Goal: Obtain resource: Download file/media

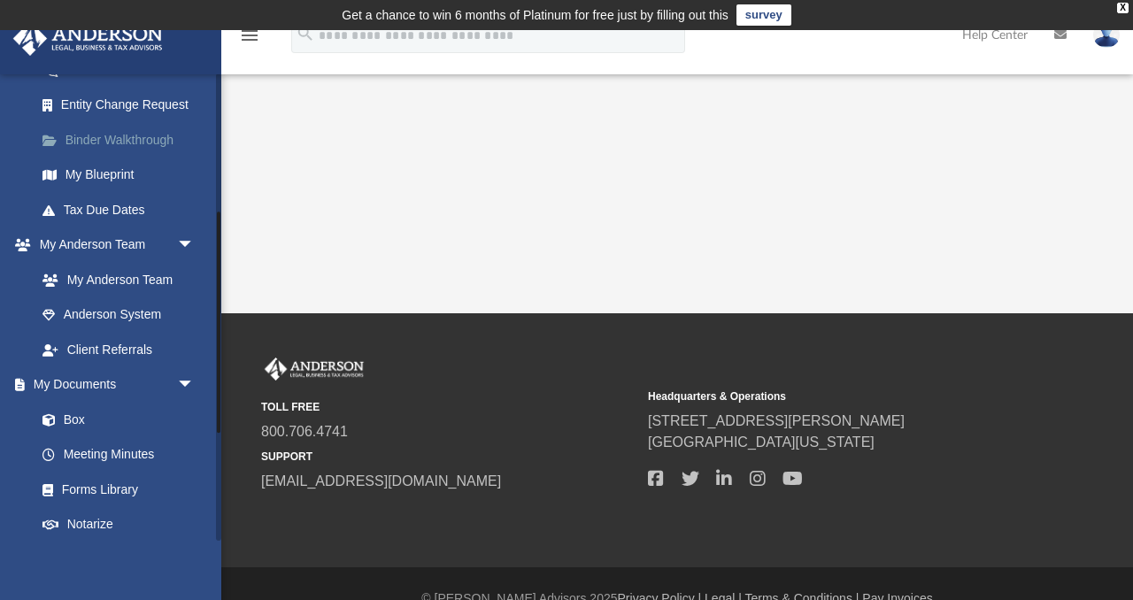
scroll to position [310, 0]
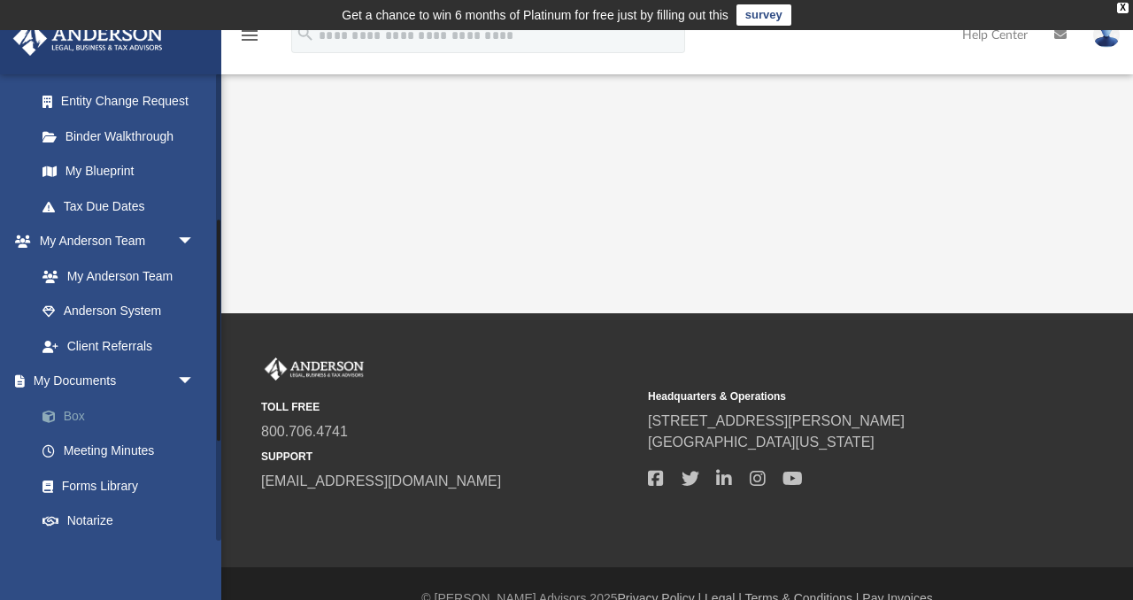
click at [72, 412] on link "Box" at bounding box center [123, 415] width 196 height 35
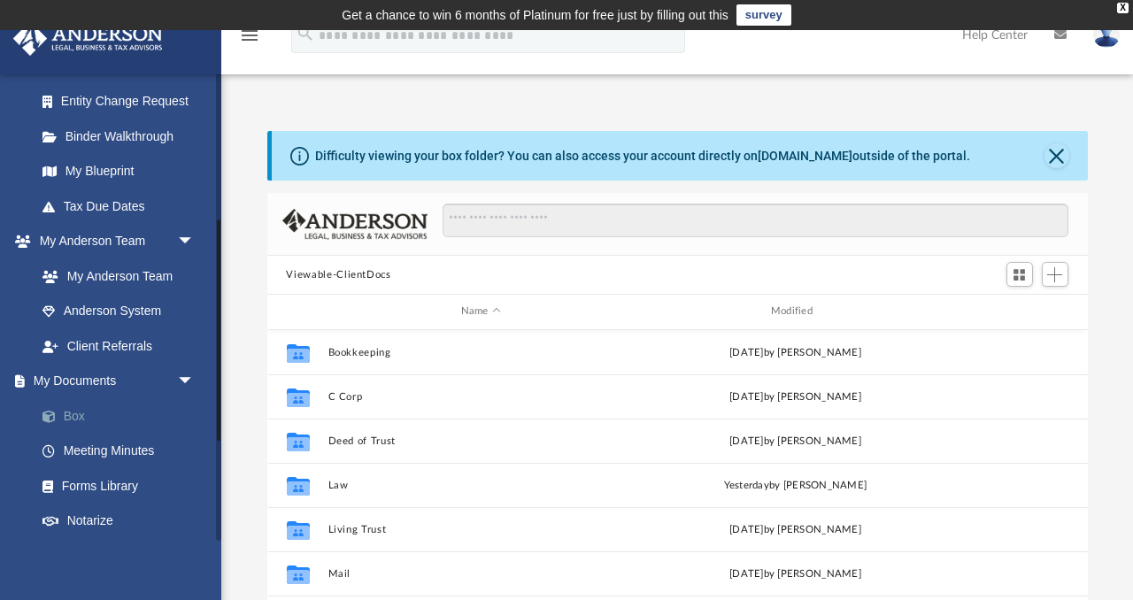
scroll to position [402, 820]
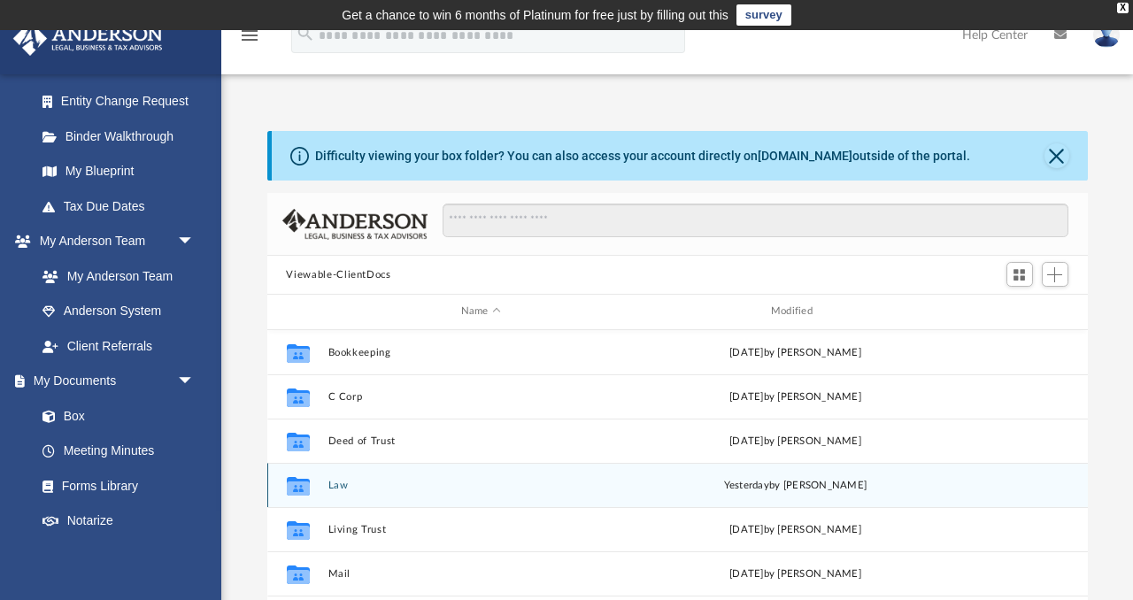
click at [336, 483] on button "Law" at bounding box center [480, 486] width 306 height 12
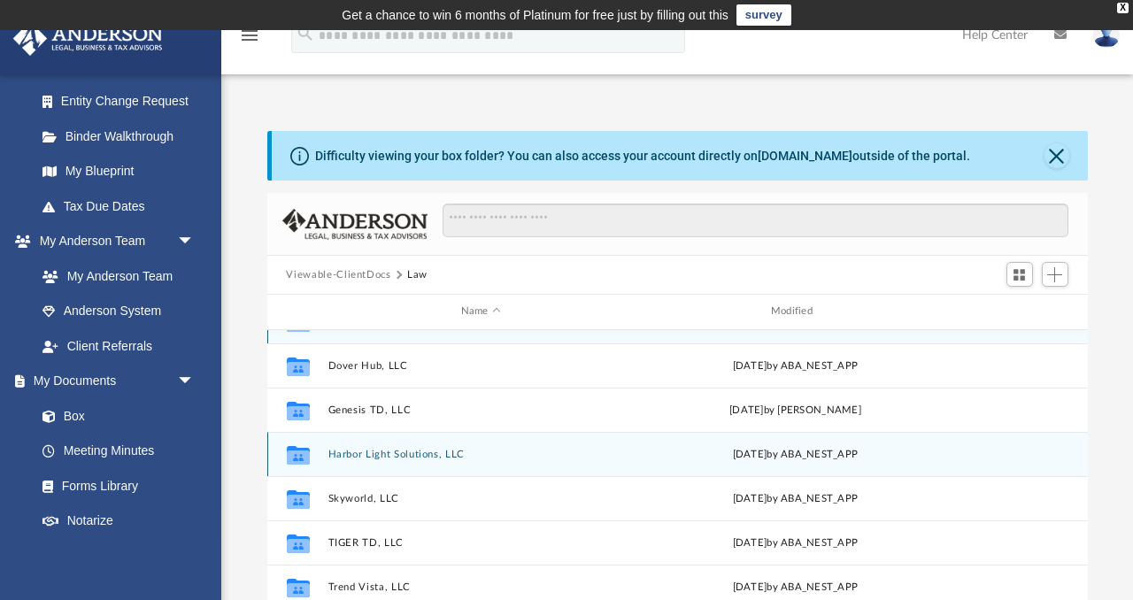
scroll to position [0, 0]
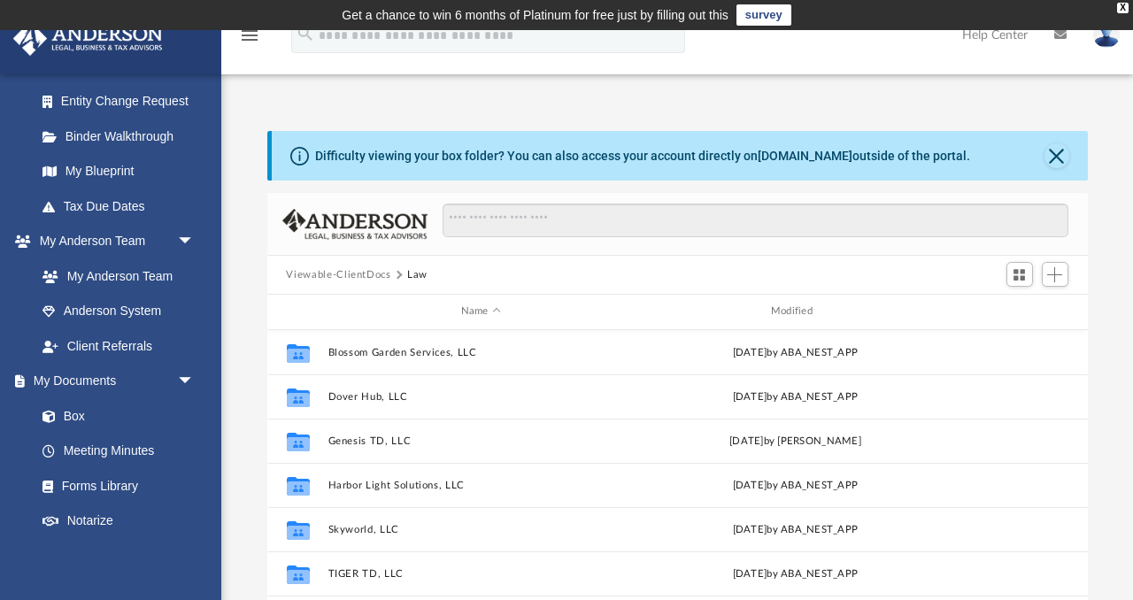
click at [373, 272] on button "Viewable-ClientDocs" at bounding box center [338, 275] width 104 height 16
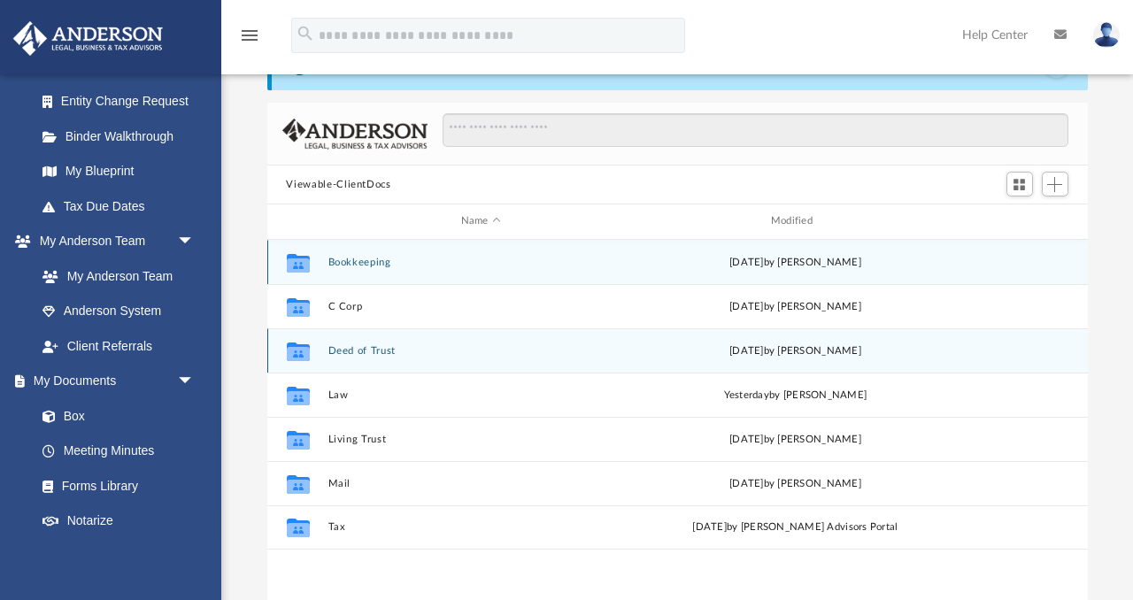
scroll to position [86, 0]
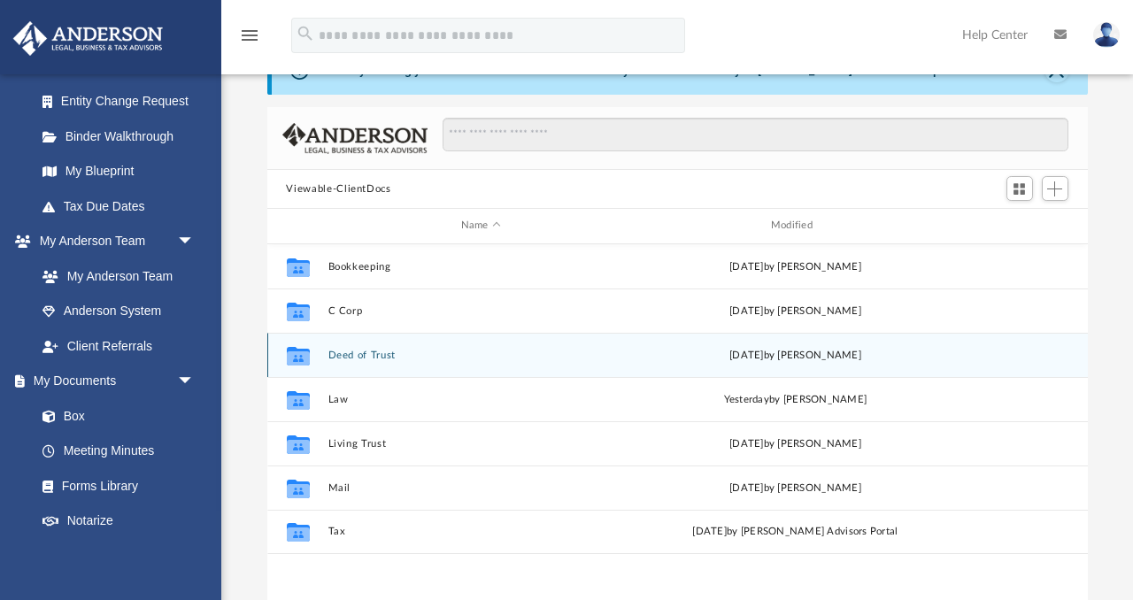
click at [355, 356] on button "Deed of Trust" at bounding box center [480, 356] width 306 height 12
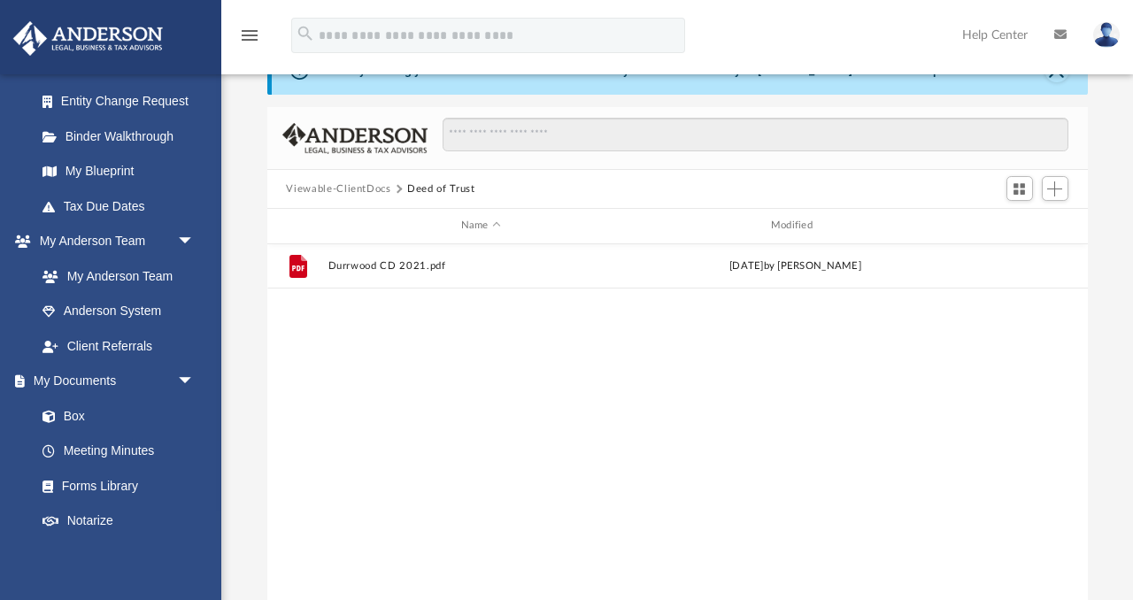
click at [347, 186] on button "Viewable-ClientDocs" at bounding box center [338, 189] width 104 height 16
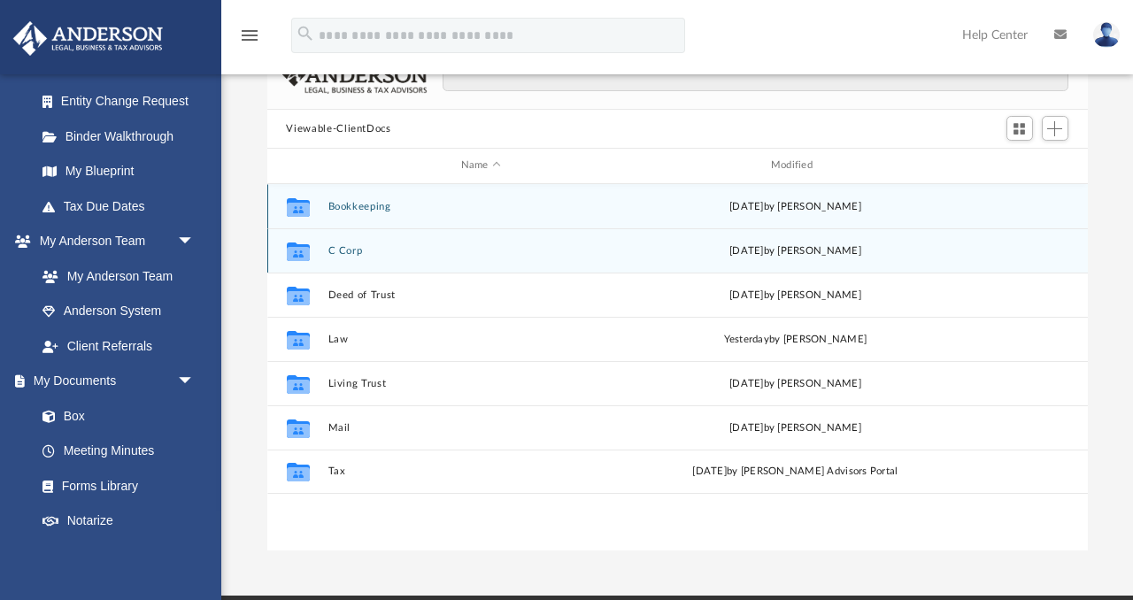
scroll to position [147, 0]
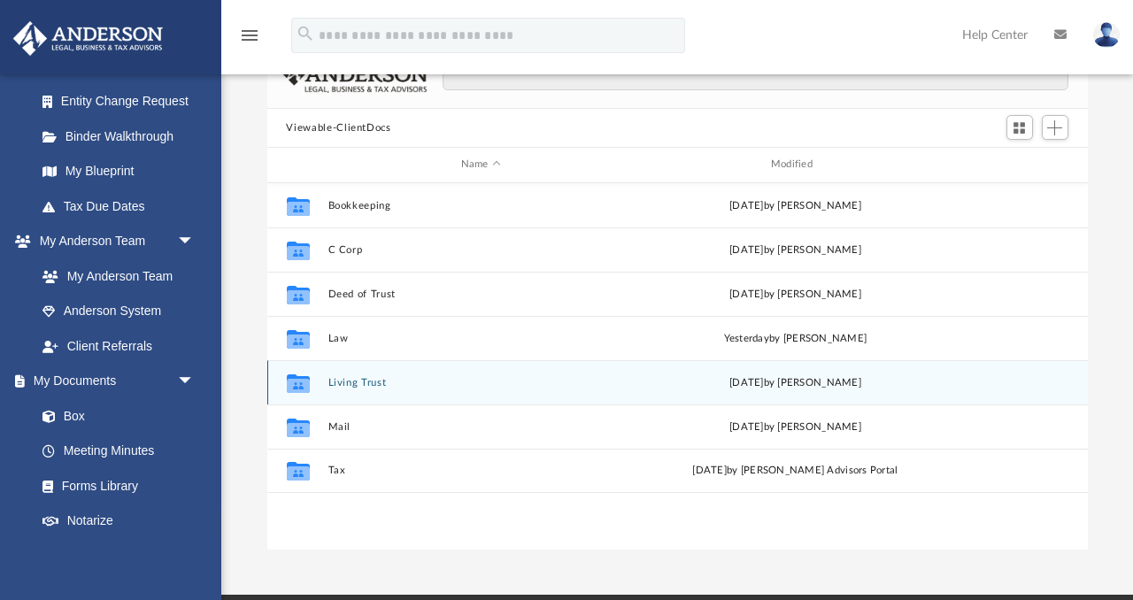
click at [352, 385] on button "Living Trust" at bounding box center [480, 383] width 306 height 12
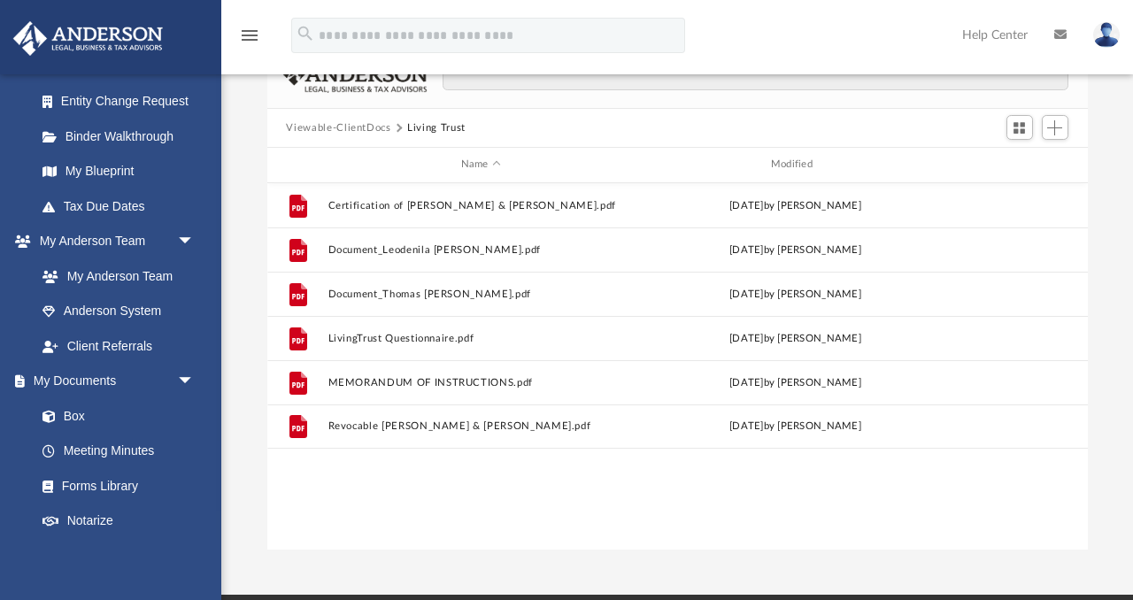
click at [348, 127] on button "Viewable-ClientDocs" at bounding box center [338, 128] width 104 height 16
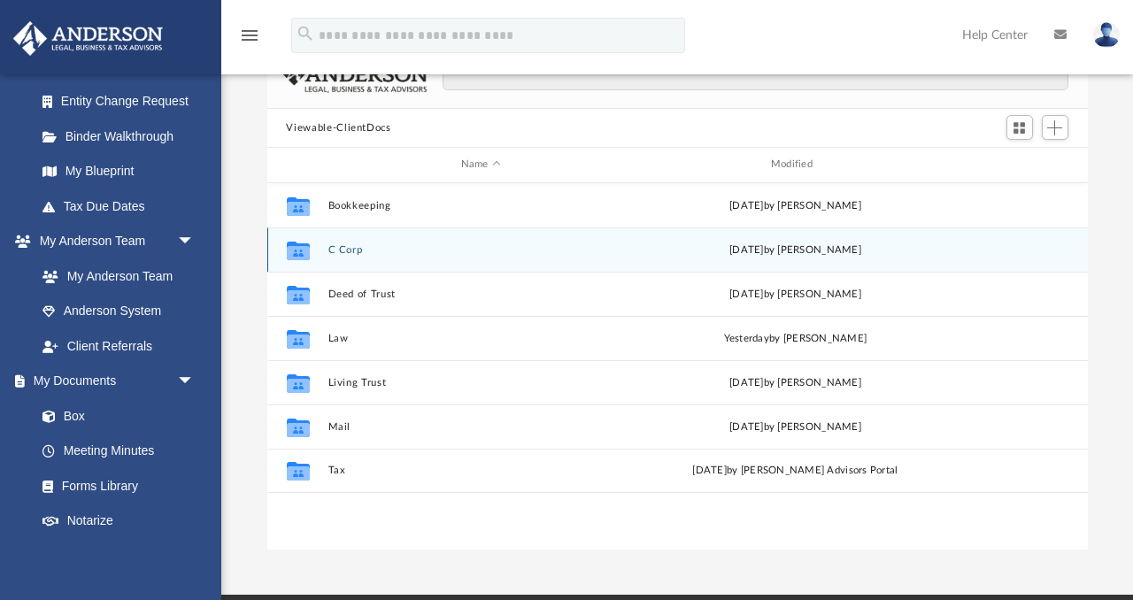
click at [350, 249] on button "C Corp" at bounding box center [480, 250] width 306 height 12
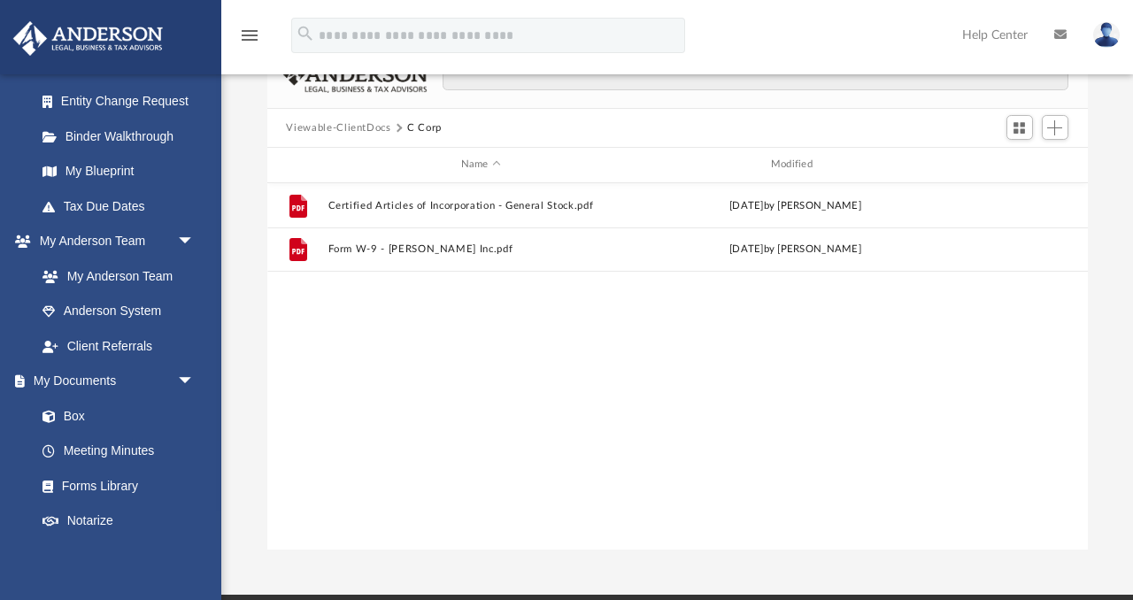
click at [337, 129] on button "Viewable-ClientDocs" at bounding box center [338, 128] width 104 height 16
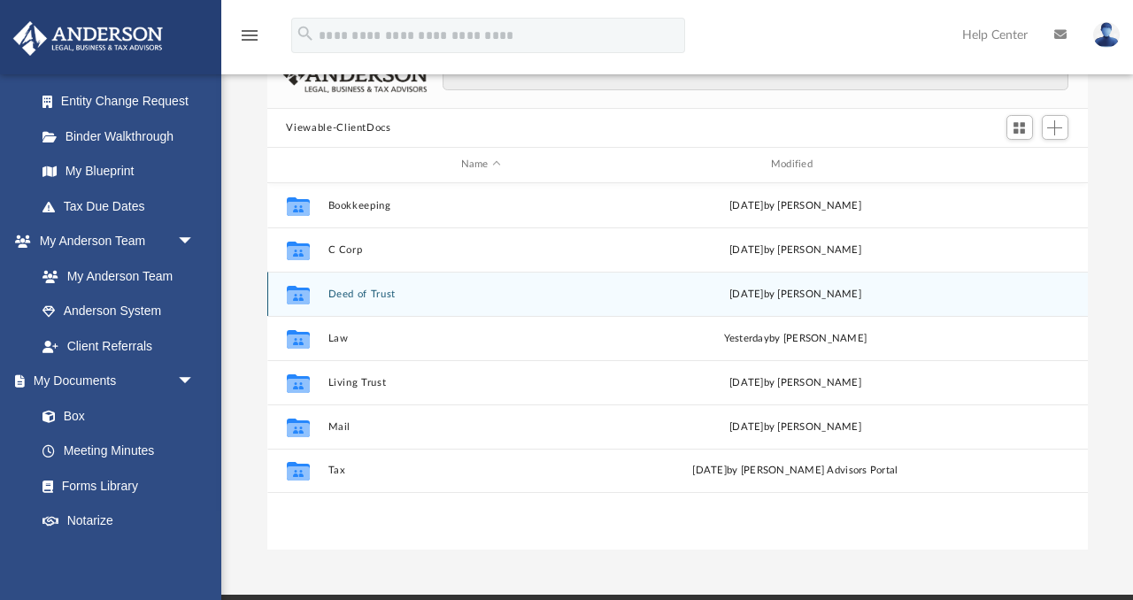
click at [373, 290] on button "Deed of Trust" at bounding box center [480, 295] width 306 height 12
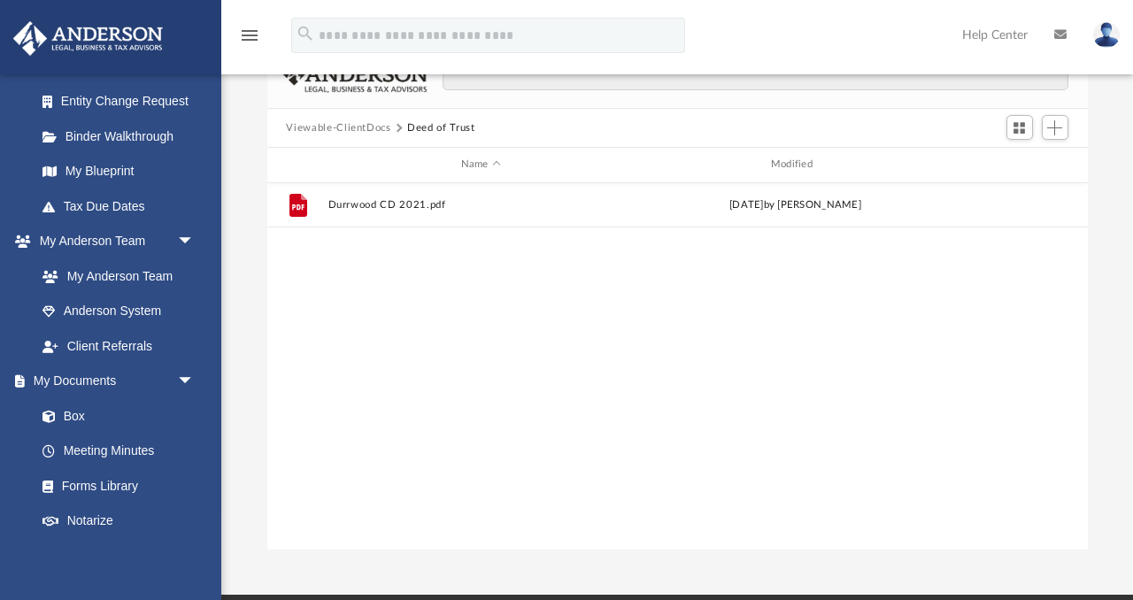
click at [367, 126] on button "Viewable-ClientDocs" at bounding box center [338, 128] width 104 height 16
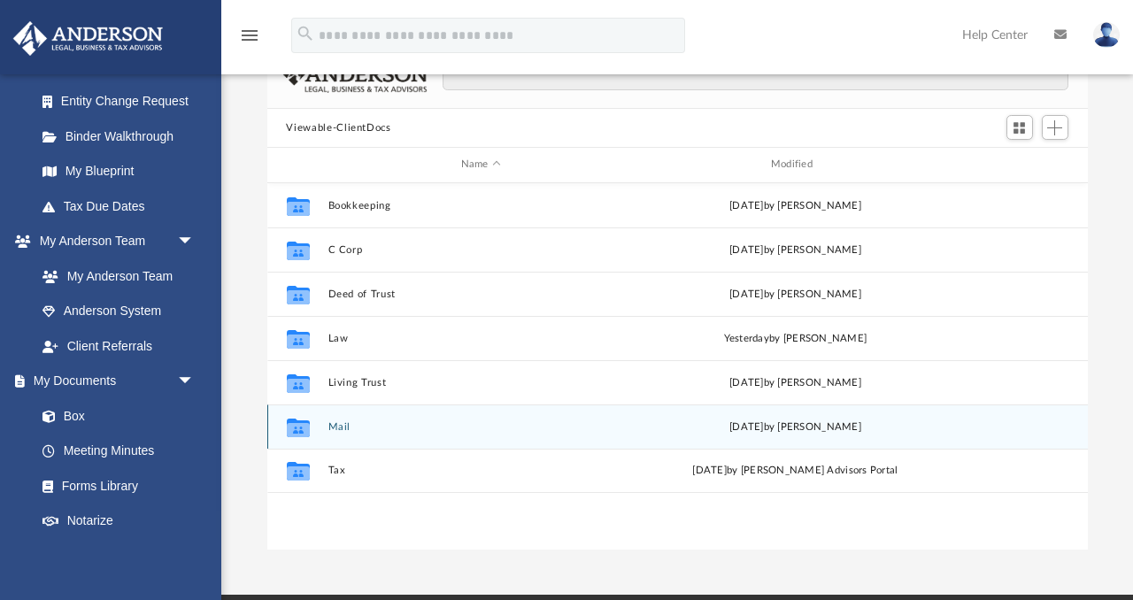
click at [331, 421] on button "Mail" at bounding box center [480, 427] width 306 height 12
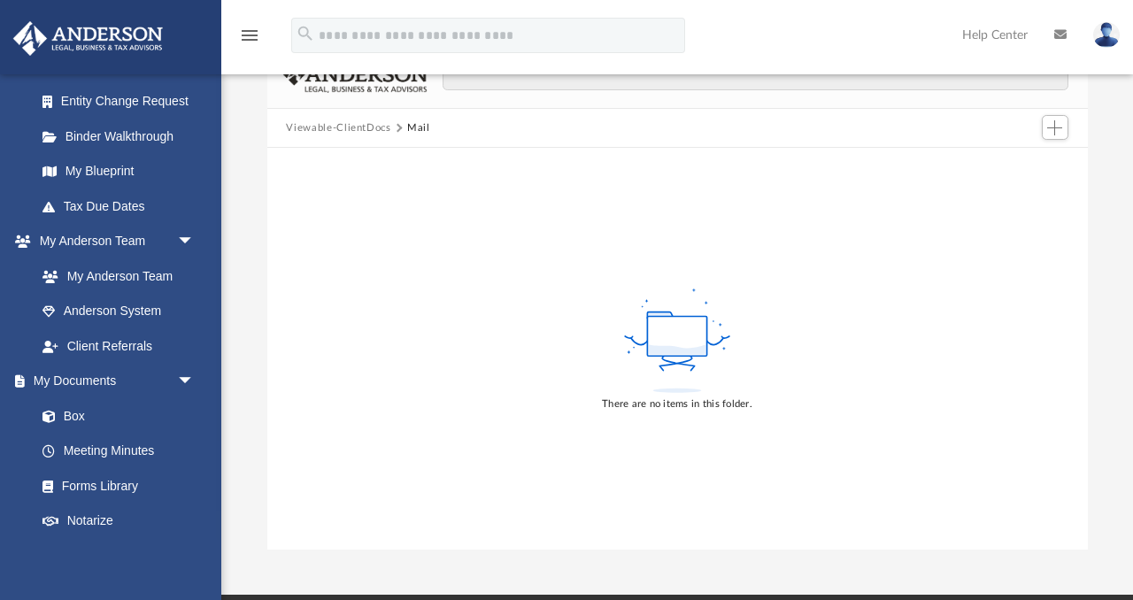
click at [351, 127] on button "Viewable-ClientDocs" at bounding box center [338, 128] width 104 height 16
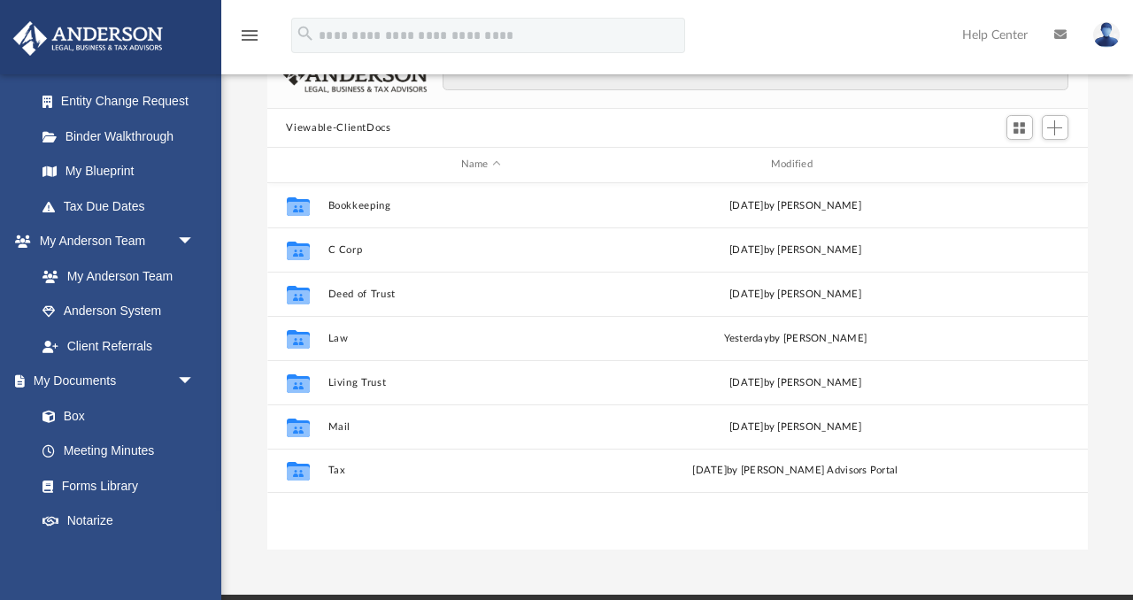
scroll to position [402, 820]
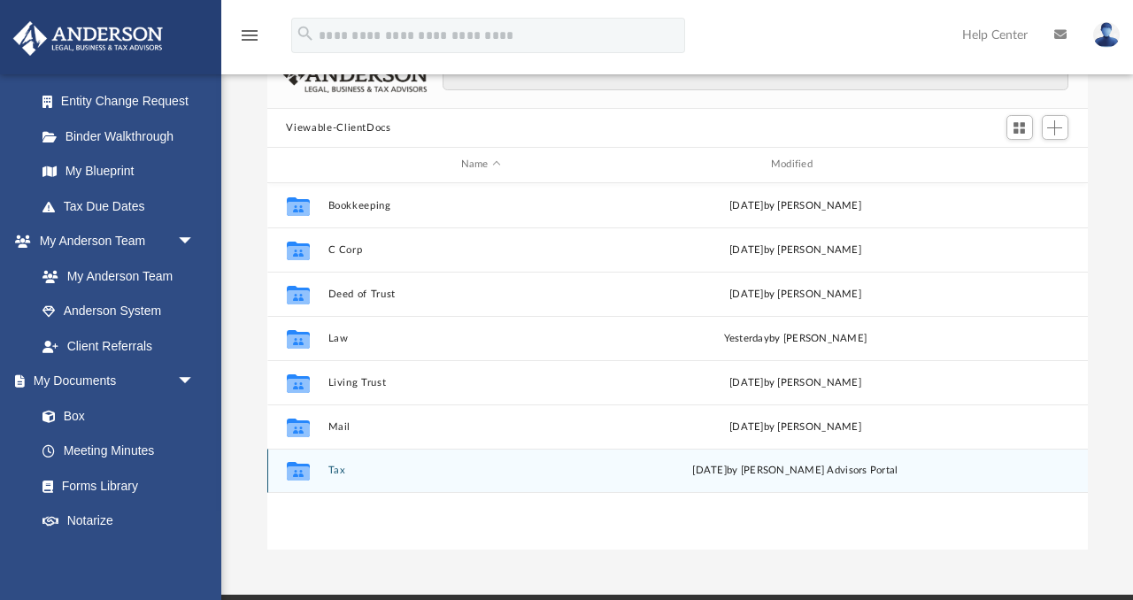
click at [334, 469] on button "Tax" at bounding box center [480, 471] width 306 height 12
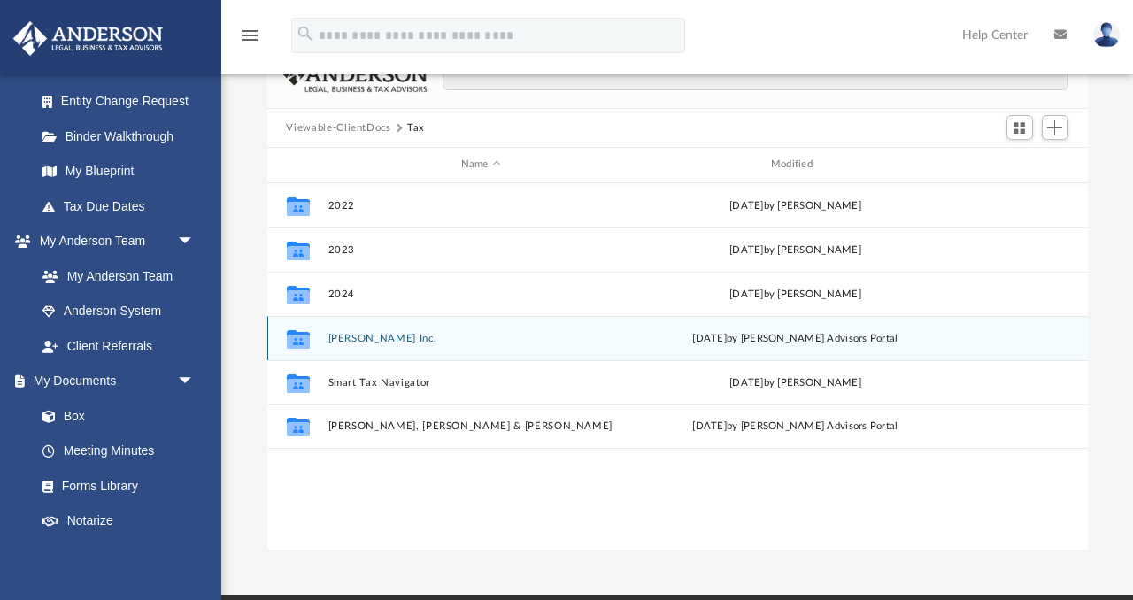
click at [344, 334] on button "[PERSON_NAME] Inc." at bounding box center [480, 339] width 306 height 12
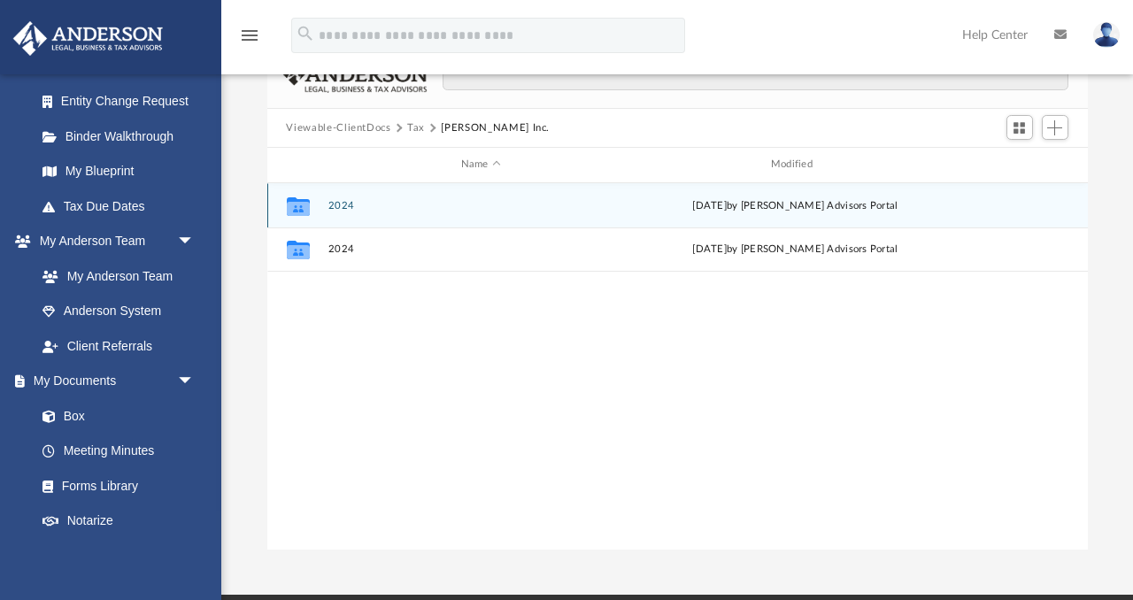
click at [344, 200] on button "2024" at bounding box center [480, 206] width 306 height 12
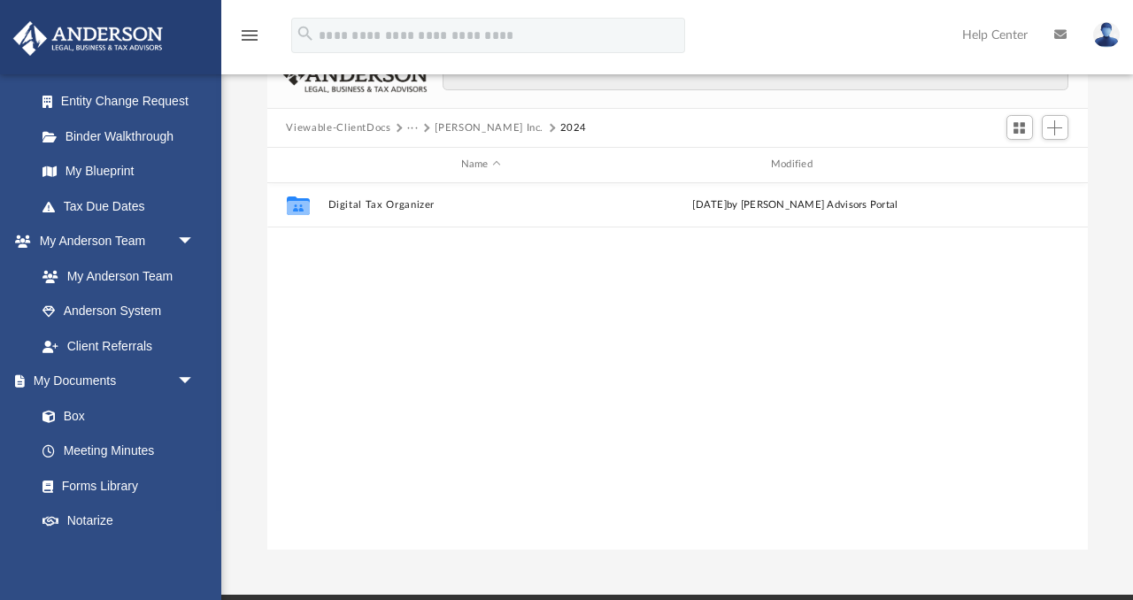
click at [479, 127] on button "[PERSON_NAME] Inc." at bounding box center [489, 128] width 109 height 16
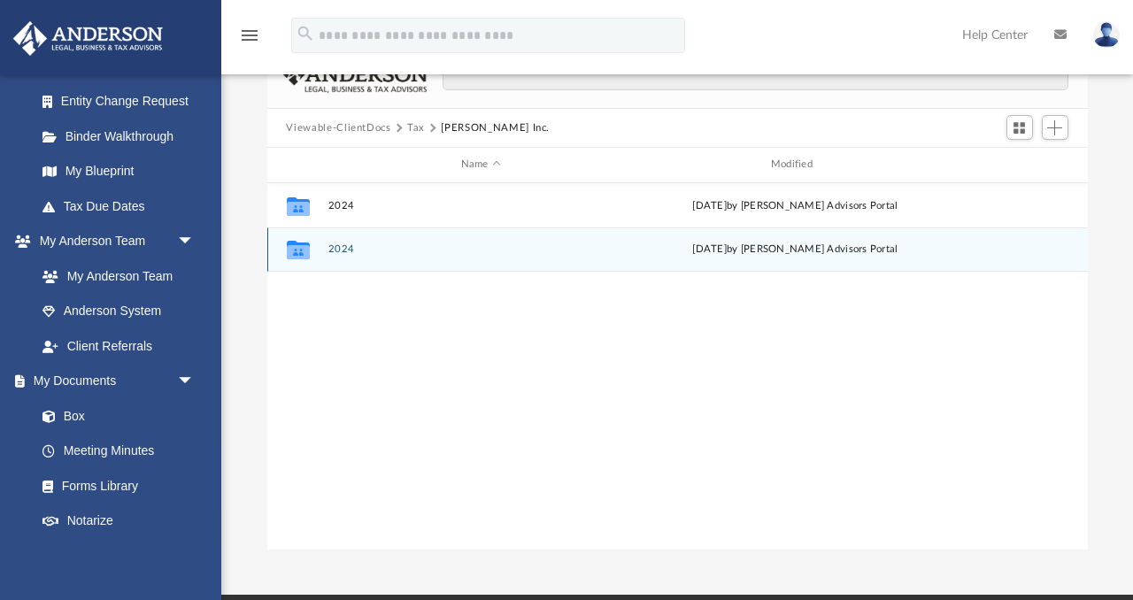
click at [343, 247] on button "2024" at bounding box center [480, 249] width 306 height 12
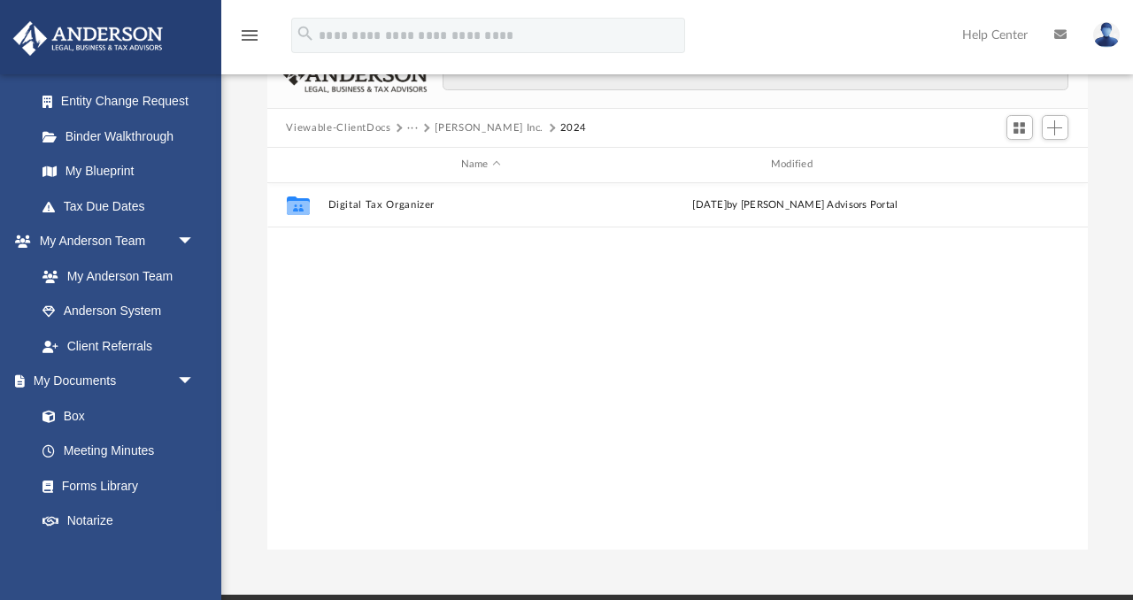
click at [458, 126] on button "[PERSON_NAME] Inc." at bounding box center [489, 128] width 109 height 16
click at [372, 126] on button "Viewable-ClientDocs" at bounding box center [338, 128] width 104 height 16
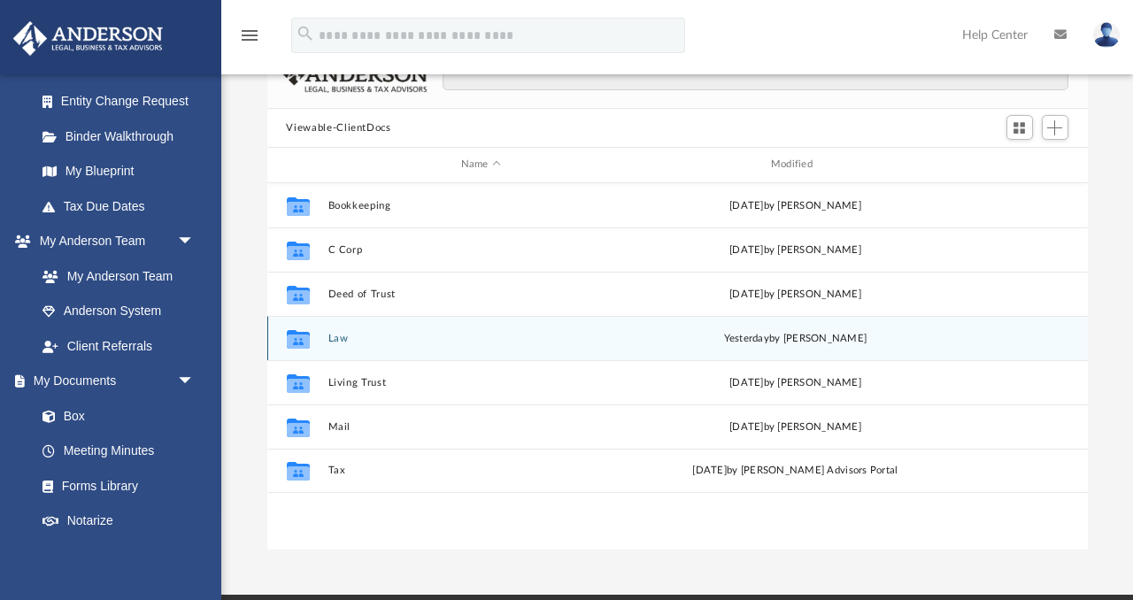
click at [339, 335] on button "Law" at bounding box center [480, 339] width 306 height 12
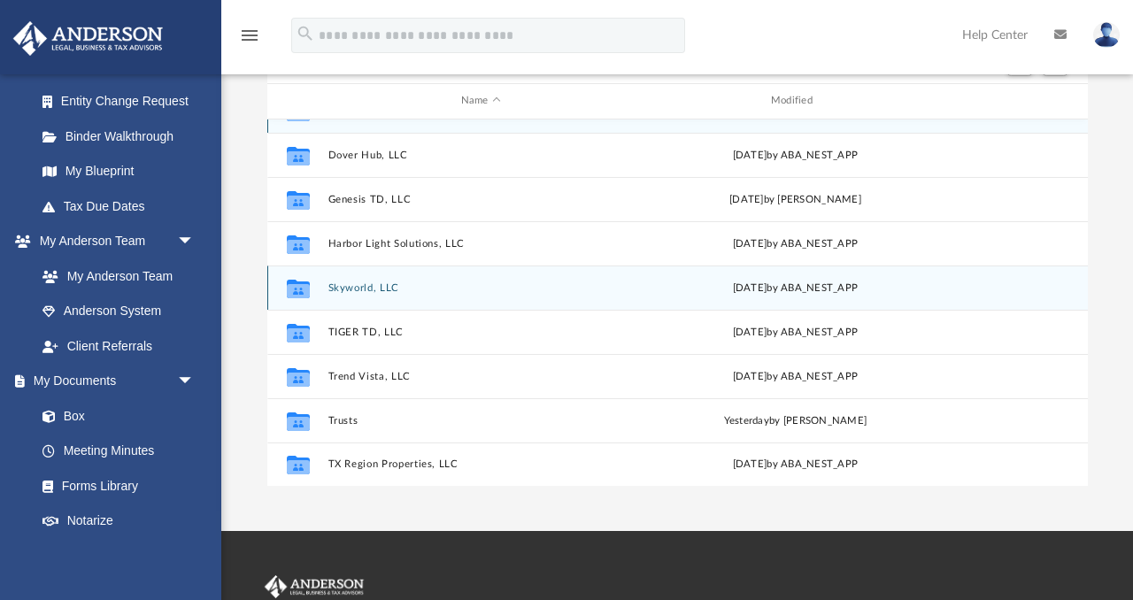
scroll to position [212, 0]
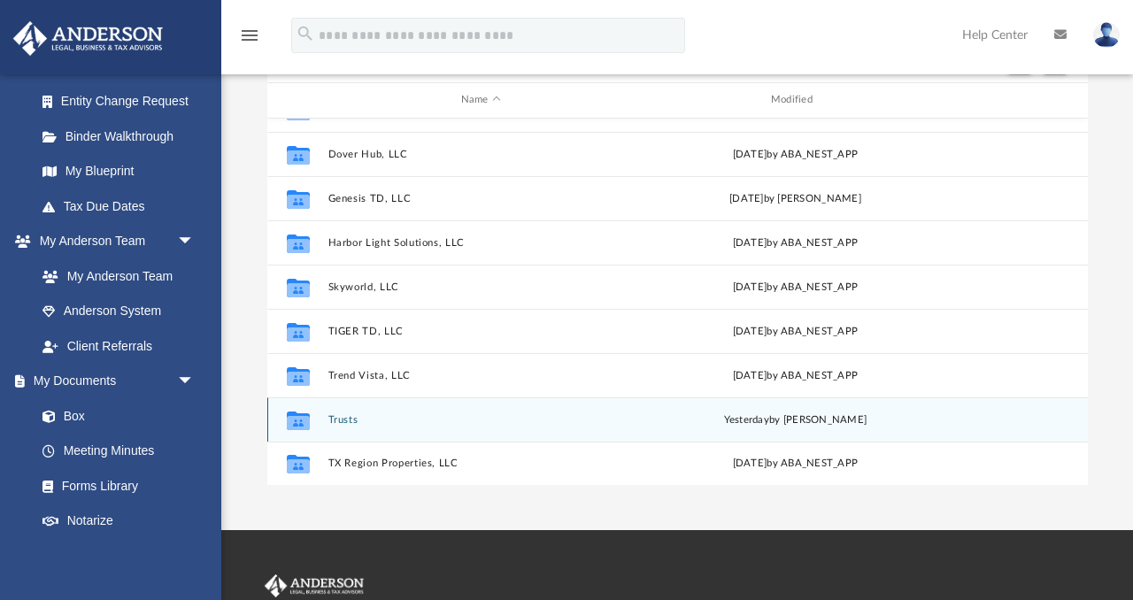
click at [344, 419] on button "Trusts" at bounding box center [480, 420] width 306 height 12
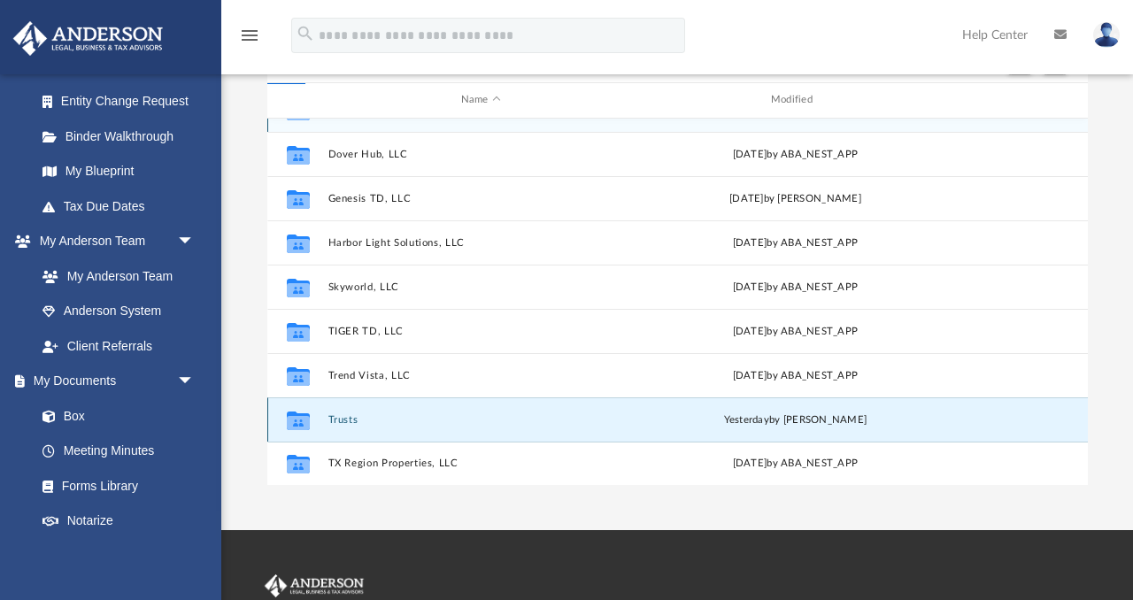
scroll to position [0, 0]
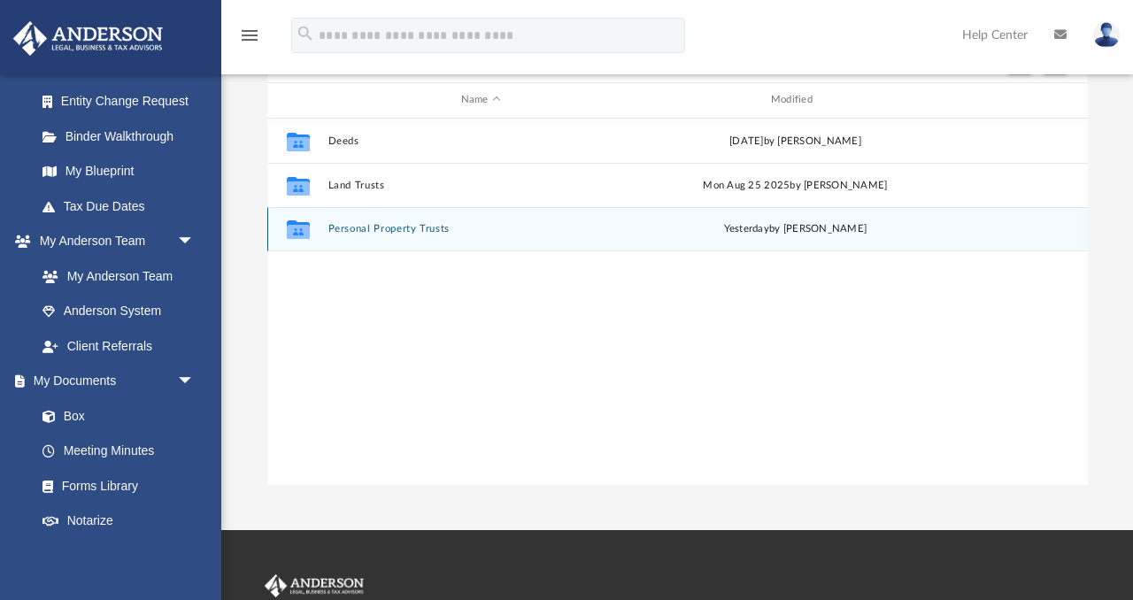
click at [349, 230] on button "Personal Property Trusts" at bounding box center [480, 229] width 306 height 12
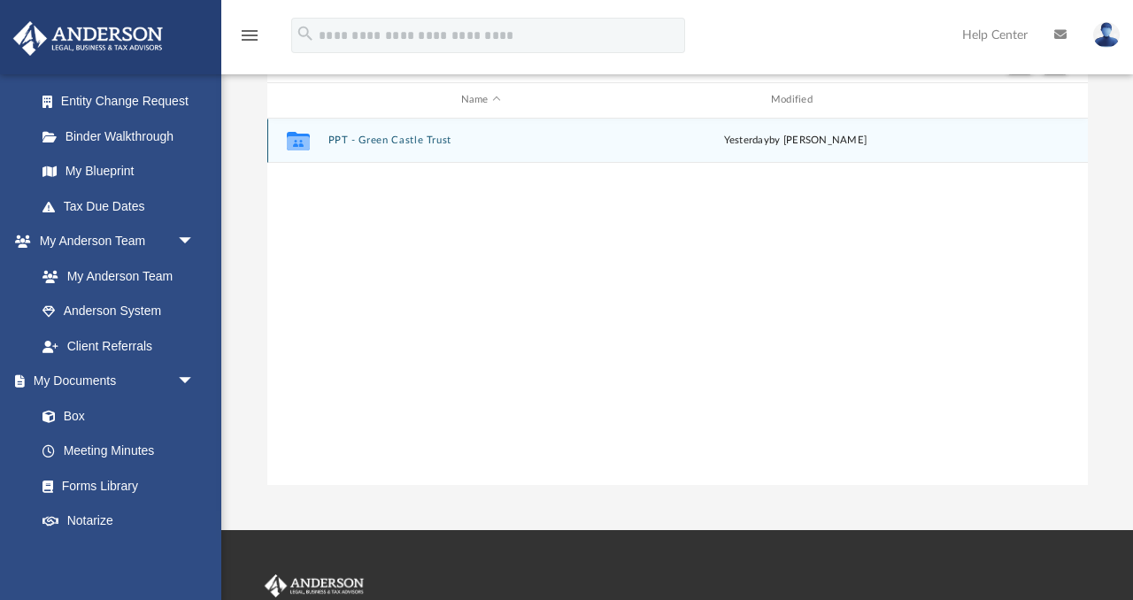
click at [397, 137] on button "PPT - Green Castle Trust" at bounding box center [480, 141] width 306 height 12
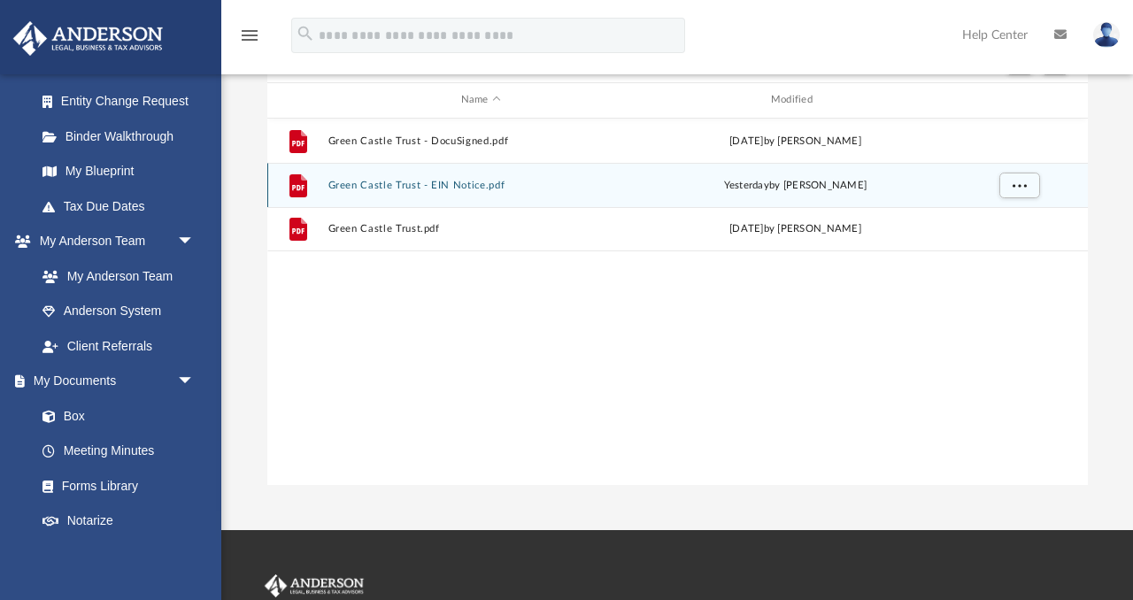
click at [441, 181] on button "Green Castle Trust - EIN Notice.pdf" at bounding box center [480, 186] width 306 height 12
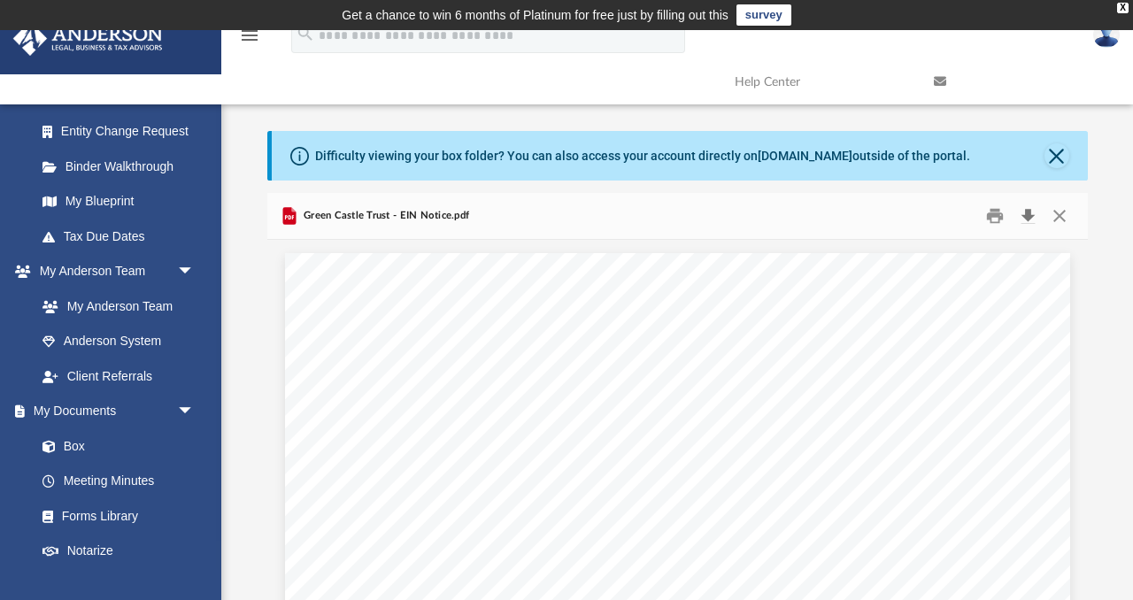
click at [1028, 212] on button "Download" at bounding box center [1029, 216] width 32 height 27
click at [1060, 214] on button "Close" at bounding box center [1060, 216] width 32 height 27
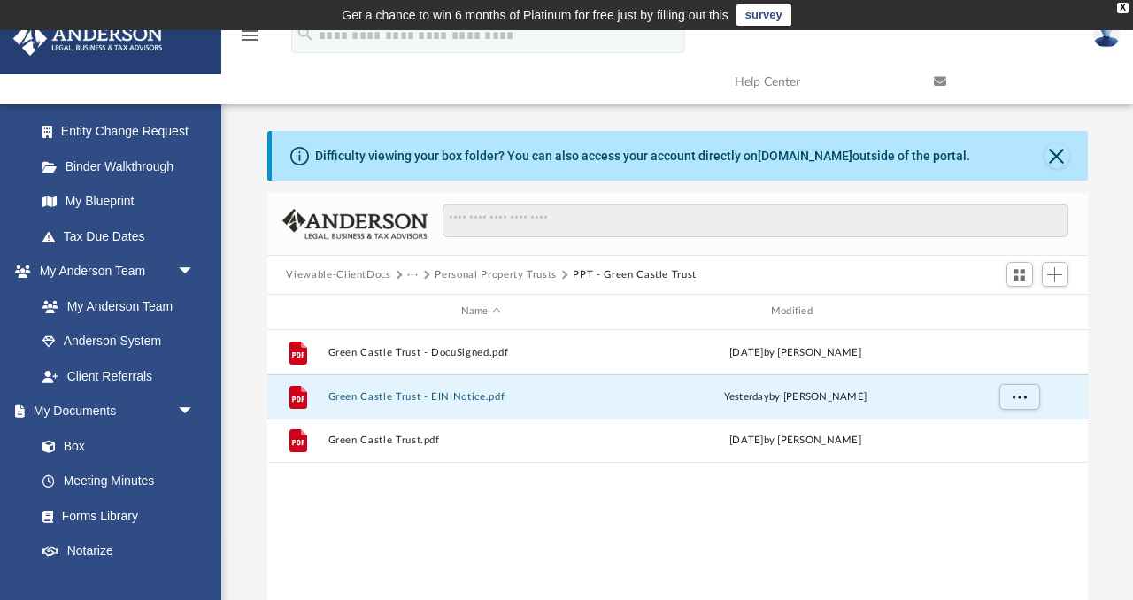
click at [503, 273] on button "Personal Property Trusts" at bounding box center [496, 275] width 122 height 16
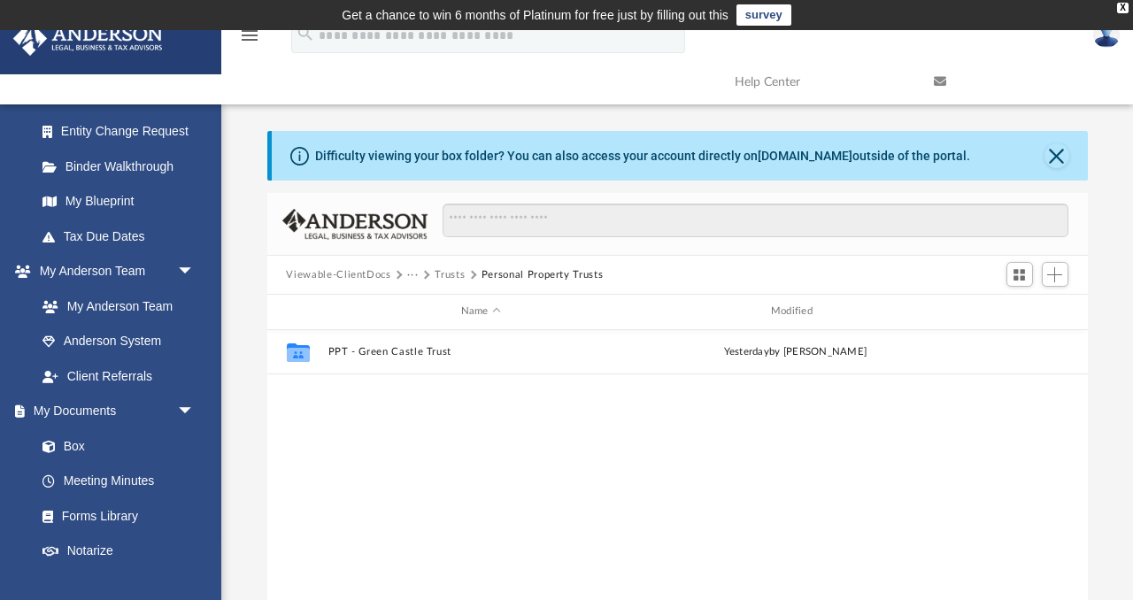
click at [445, 274] on button "Trusts" at bounding box center [450, 275] width 30 height 16
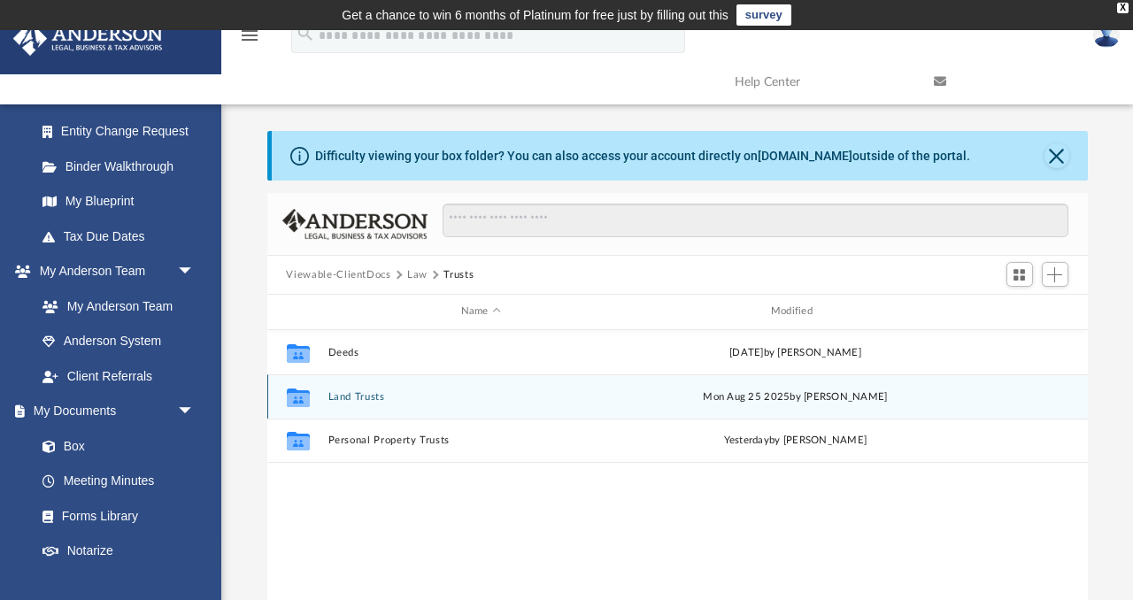
click at [365, 394] on button "Land Trusts" at bounding box center [480, 397] width 306 height 12
click at [401, 396] on button "Land Trust - Durrwood Trust" at bounding box center [480, 396] width 306 height 12
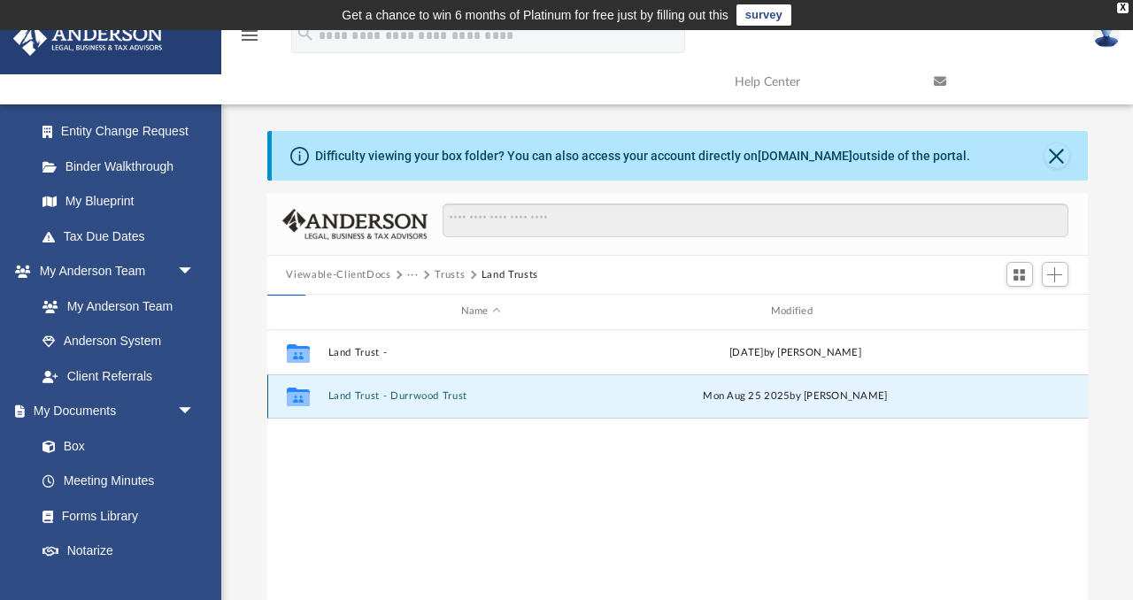
click at [401, 396] on button "Land Trust - Durrwood Trust" at bounding box center [480, 396] width 306 height 12
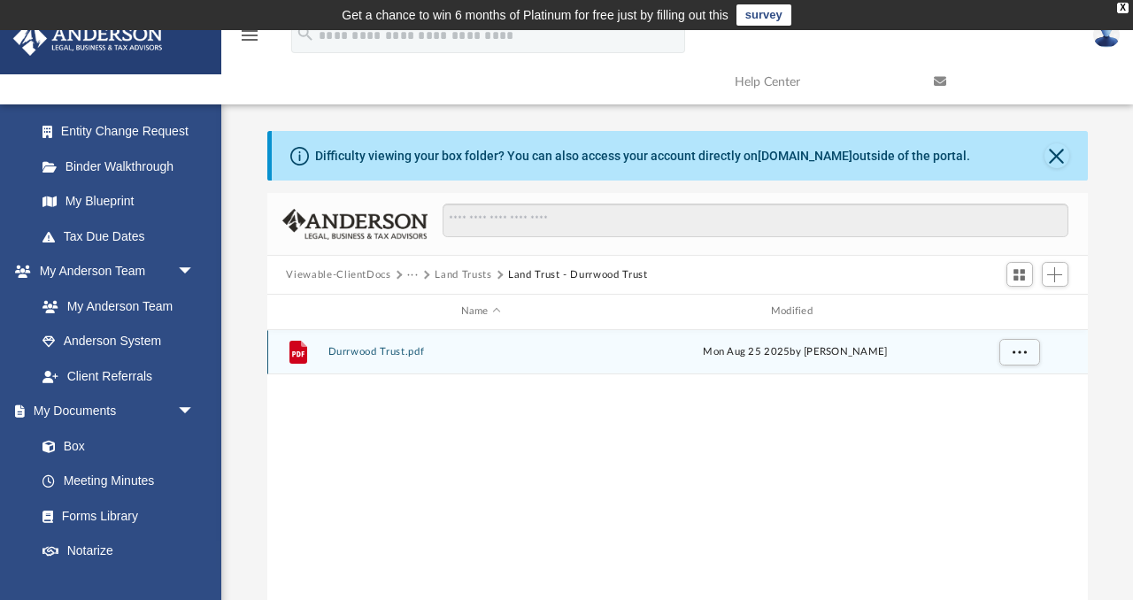
click at [401, 352] on button "Durrwood Trust.pdf" at bounding box center [480, 352] width 306 height 12
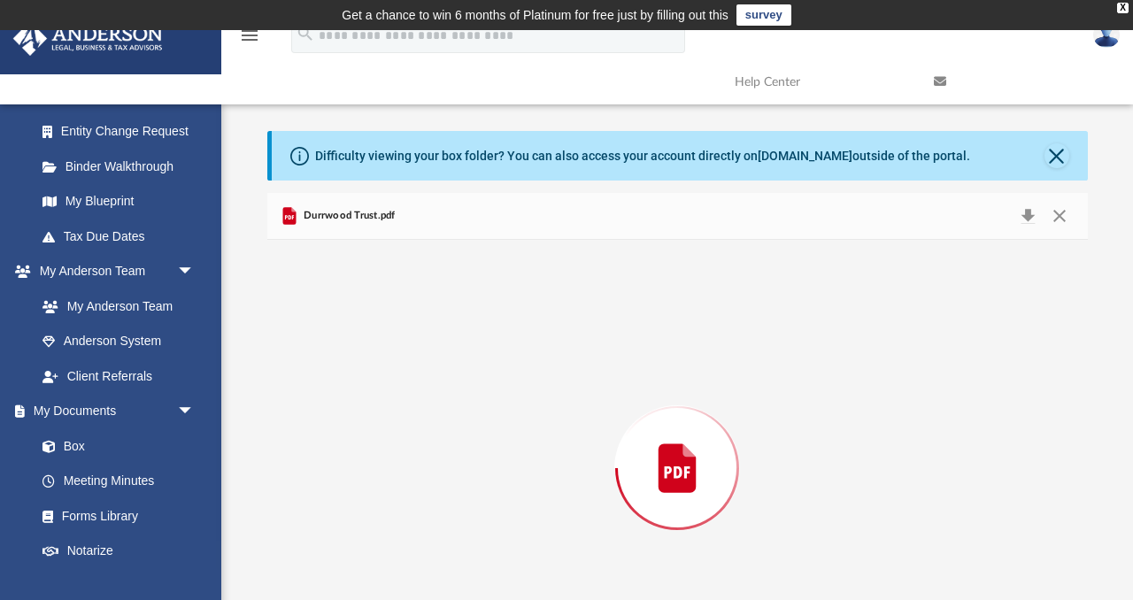
scroll to position [96, 0]
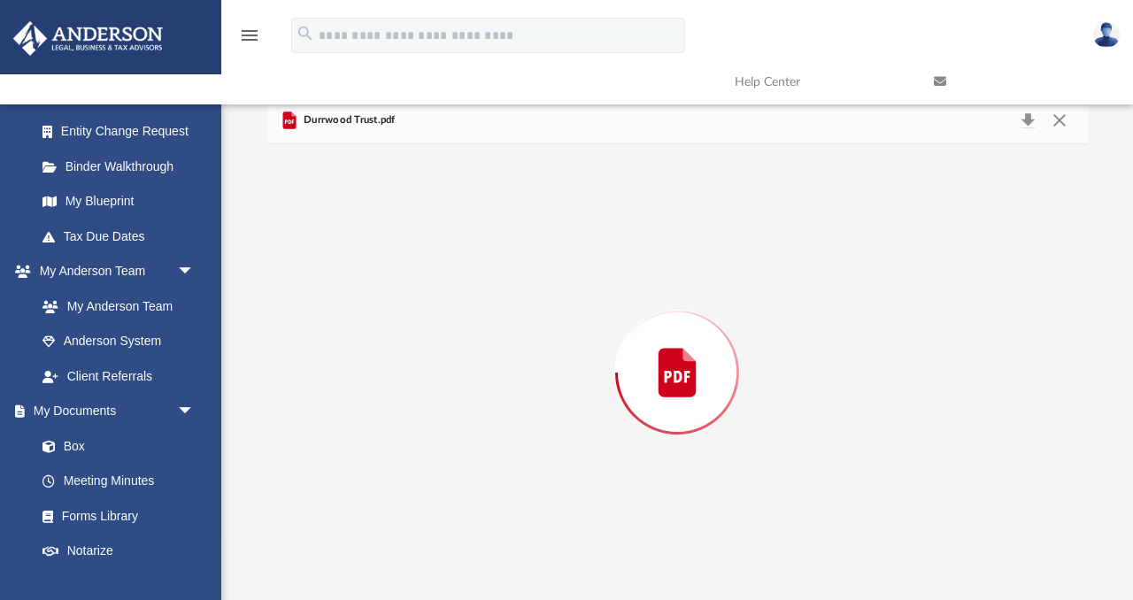
click at [401, 352] on div "Preview" at bounding box center [677, 372] width 820 height 457
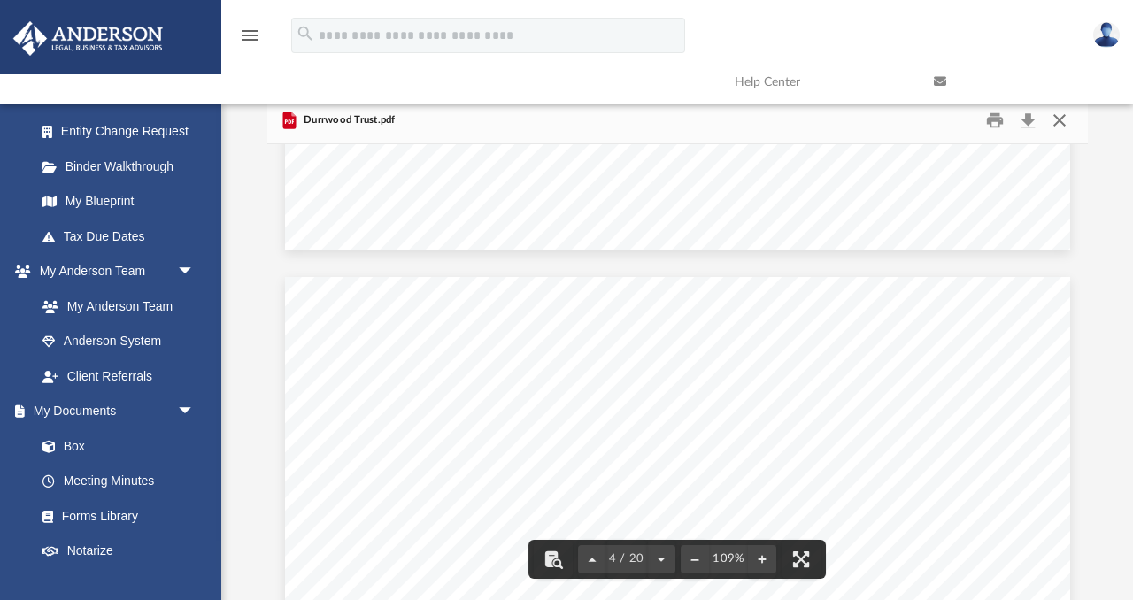
click at [1054, 117] on button "Close" at bounding box center [1060, 120] width 32 height 27
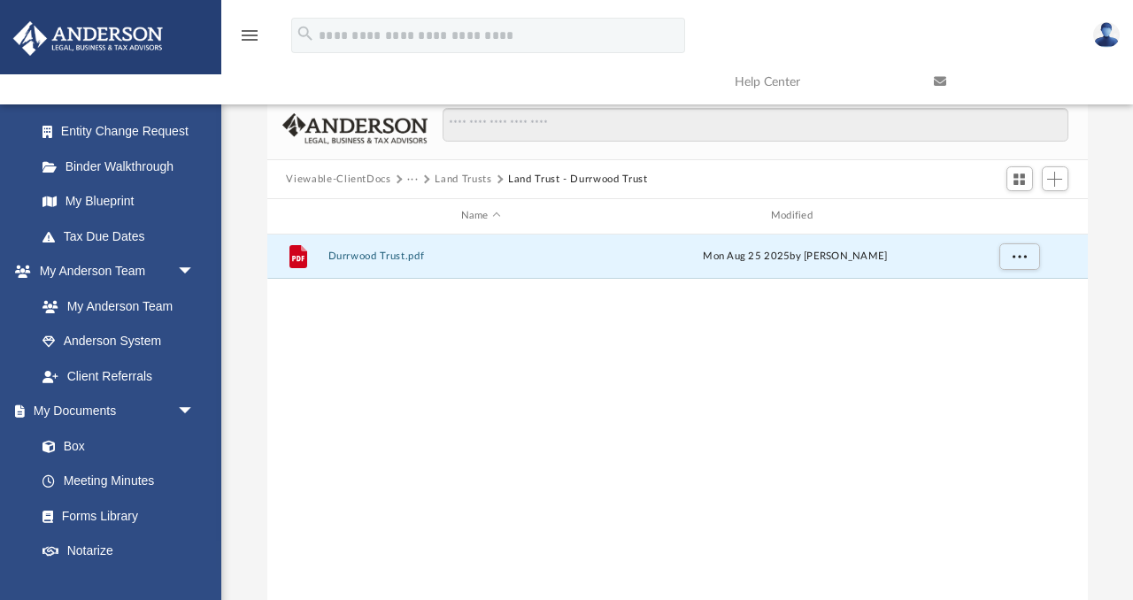
click at [458, 176] on button "Land Trusts" at bounding box center [463, 180] width 57 height 16
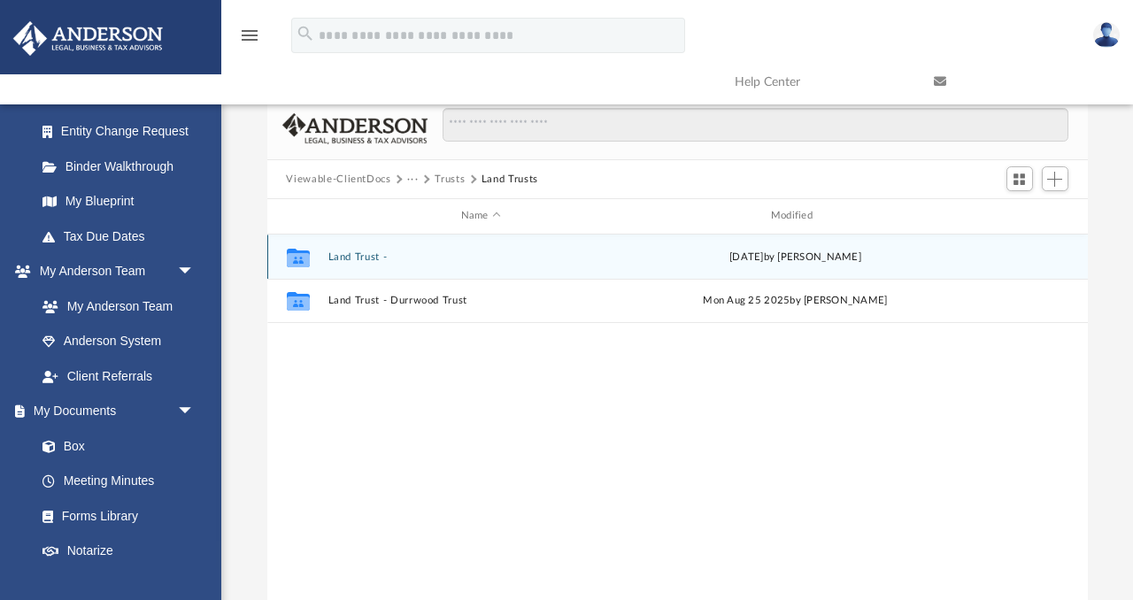
click at [369, 255] on button "Land Trust -" at bounding box center [480, 257] width 306 height 12
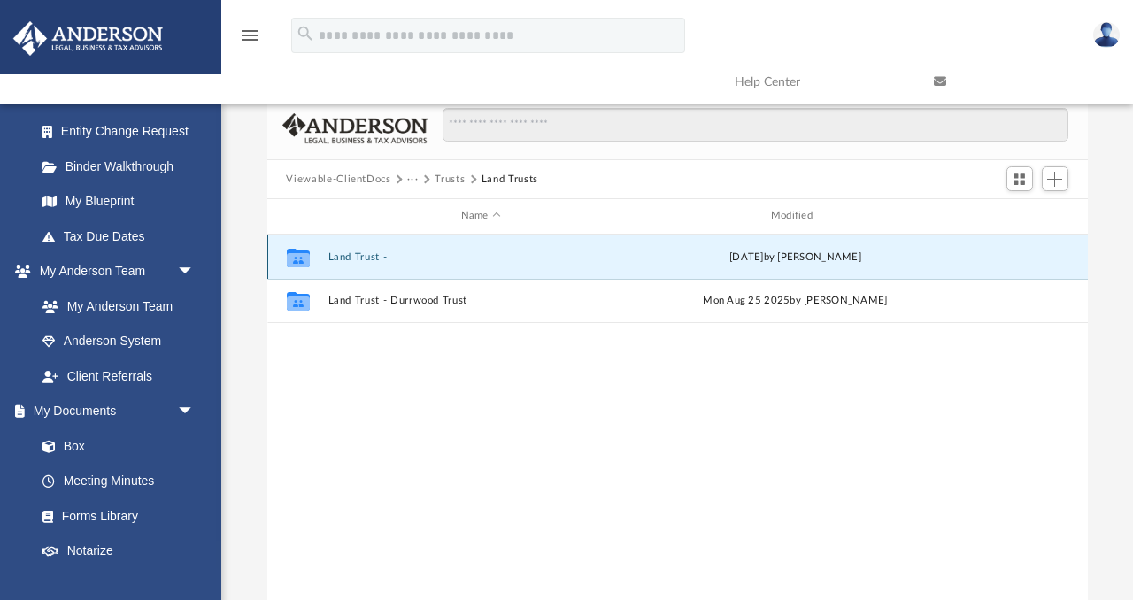
click at [369, 255] on button "Land Trust -" at bounding box center [480, 257] width 306 height 12
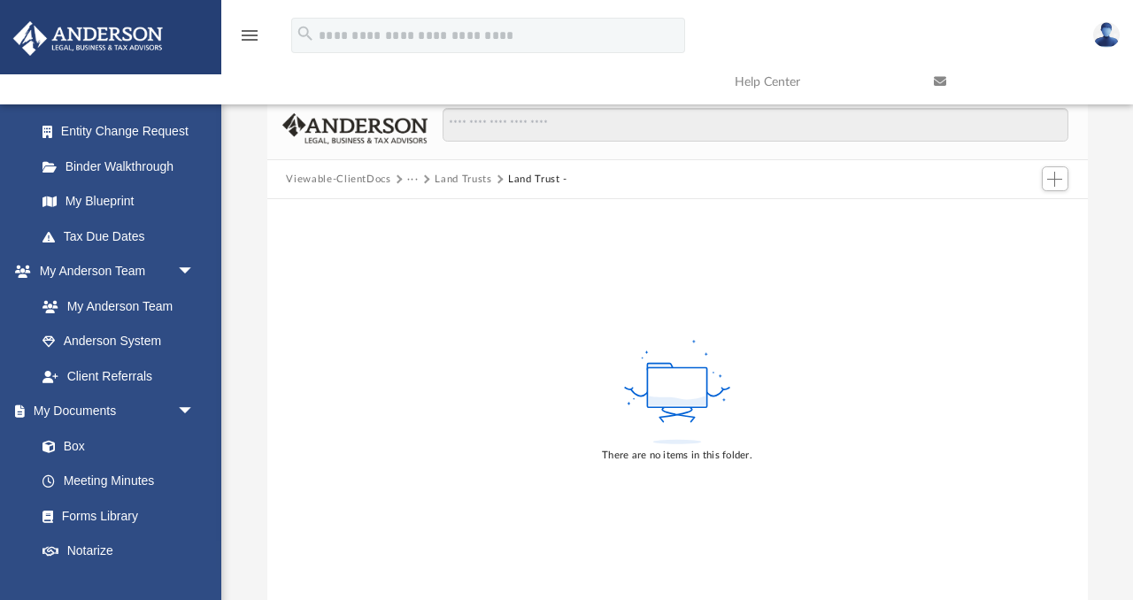
click at [449, 178] on button "Land Trusts" at bounding box center [463, 180] width 57 height 16
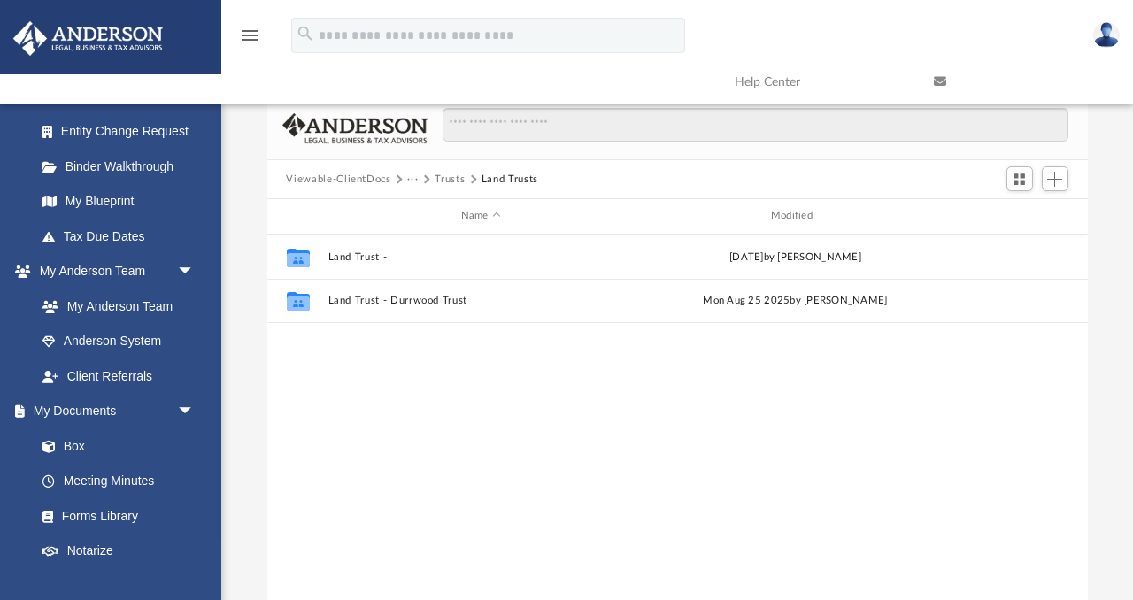
scroll to position [402, 820]
click at [412, 176] on button "···" at bounding box center [413, 180] width 12 height 16
click at [426, 211] on li "Law" at bounding box center [427, 210] width 20 height 19
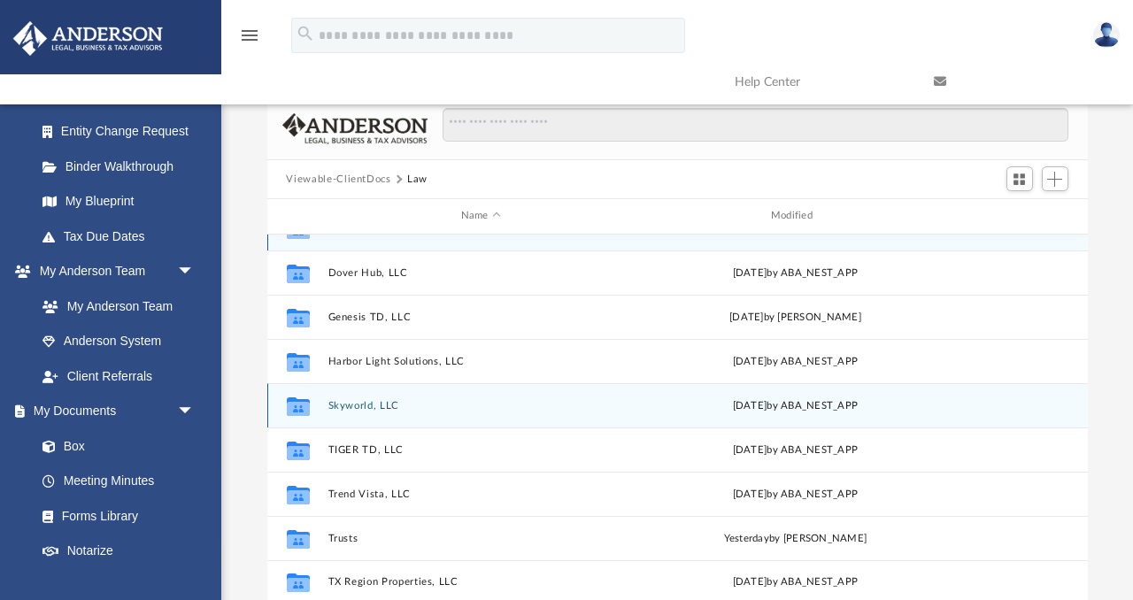
scroll to position [31, 0]
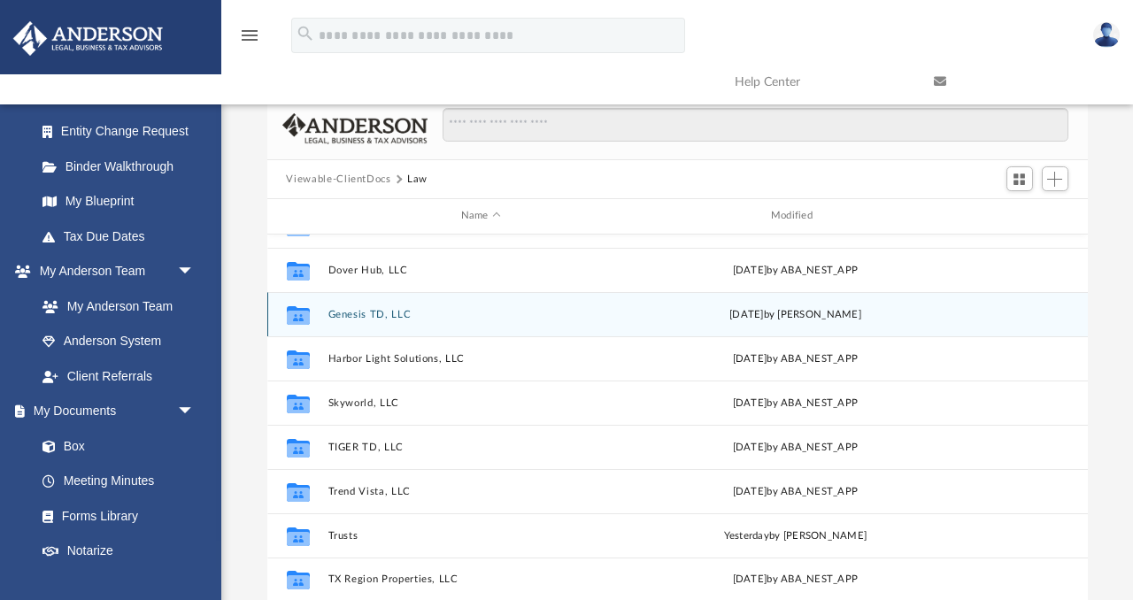
click at [376, 318] on button "Genesis TD, LLC" at bounding box center [480, 315] width 306 height 12
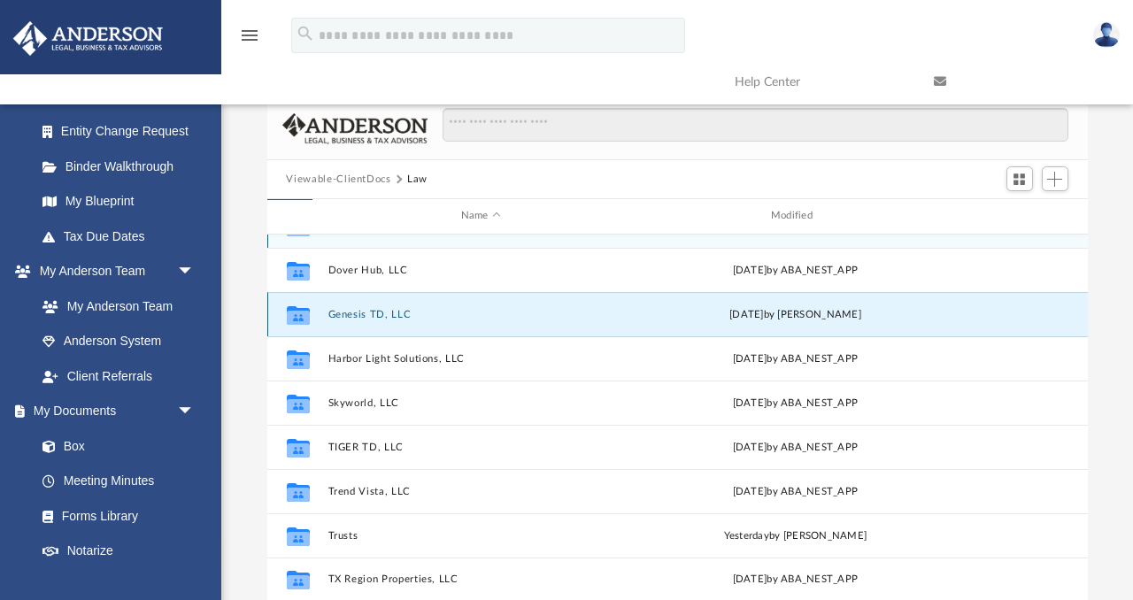
scroll to position [0, 0]
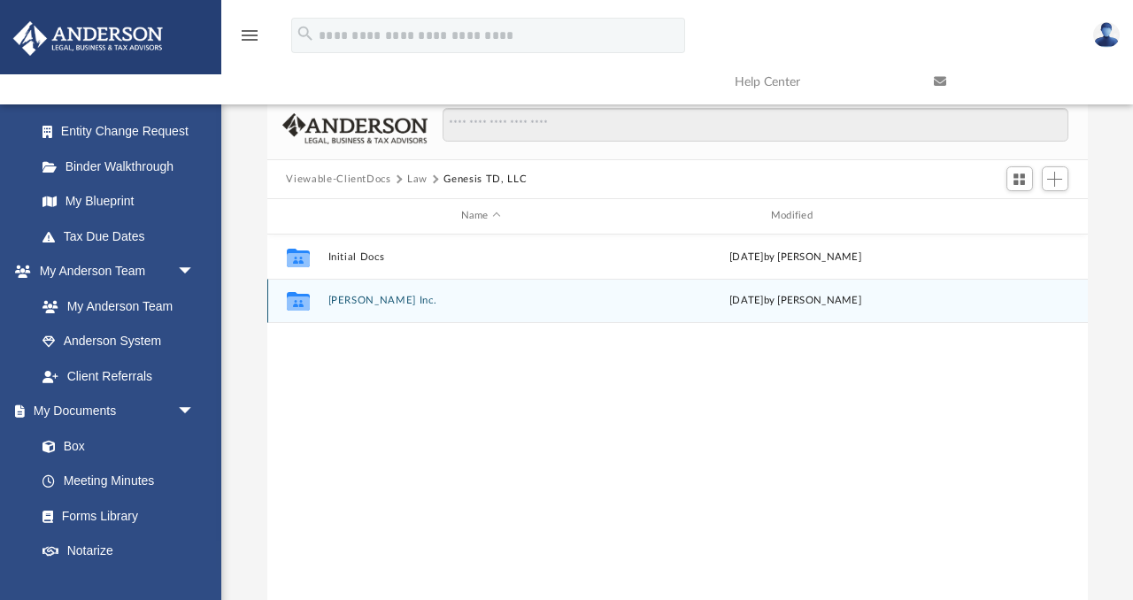
click at [354, 295] on button "[PERSON_NAME] Inc." at bounding box center [480, 301] width 306 height 12
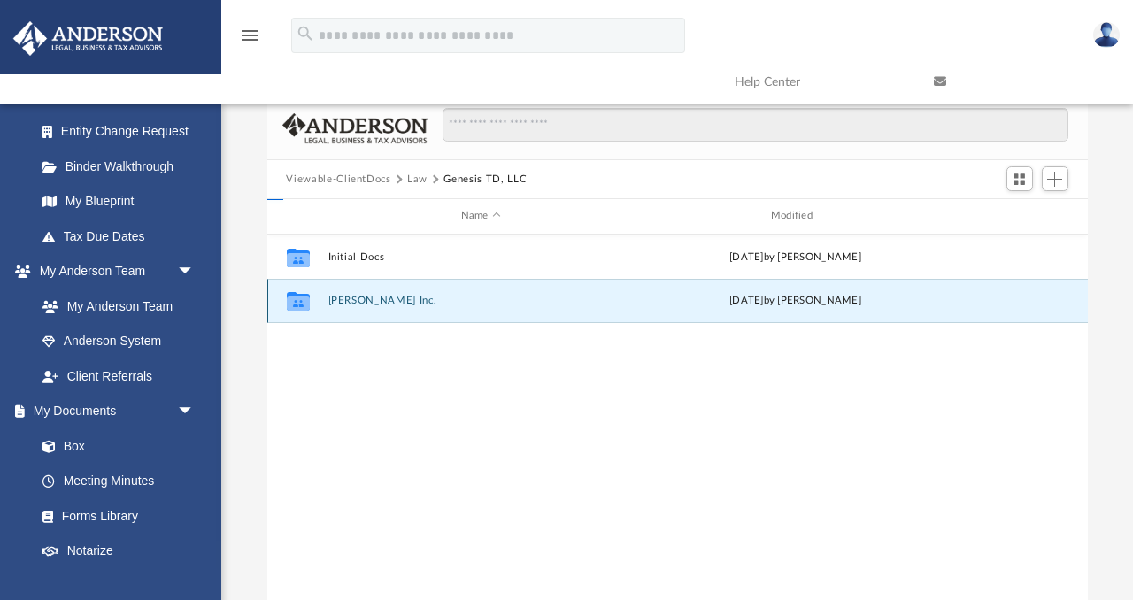
click at [354, 295] on button "[PERSON_NAME] Inc." at bounding box center [480, 301] width 306 height 12
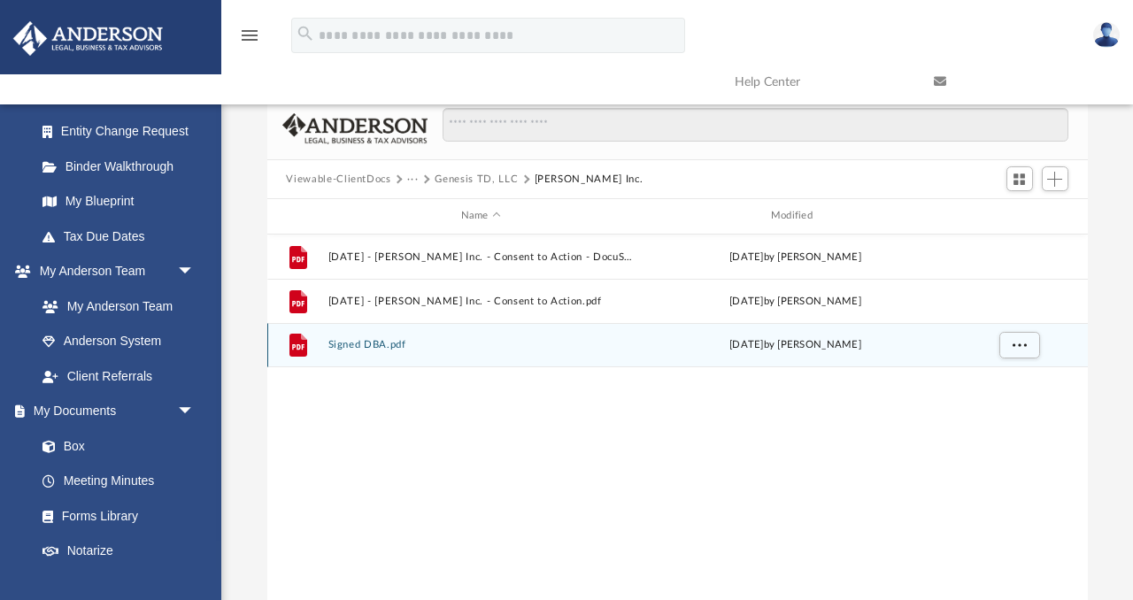
click at [364, 343] on button "Signed DBA.pdf" at bounding box center [480, 345] width 306 height 12
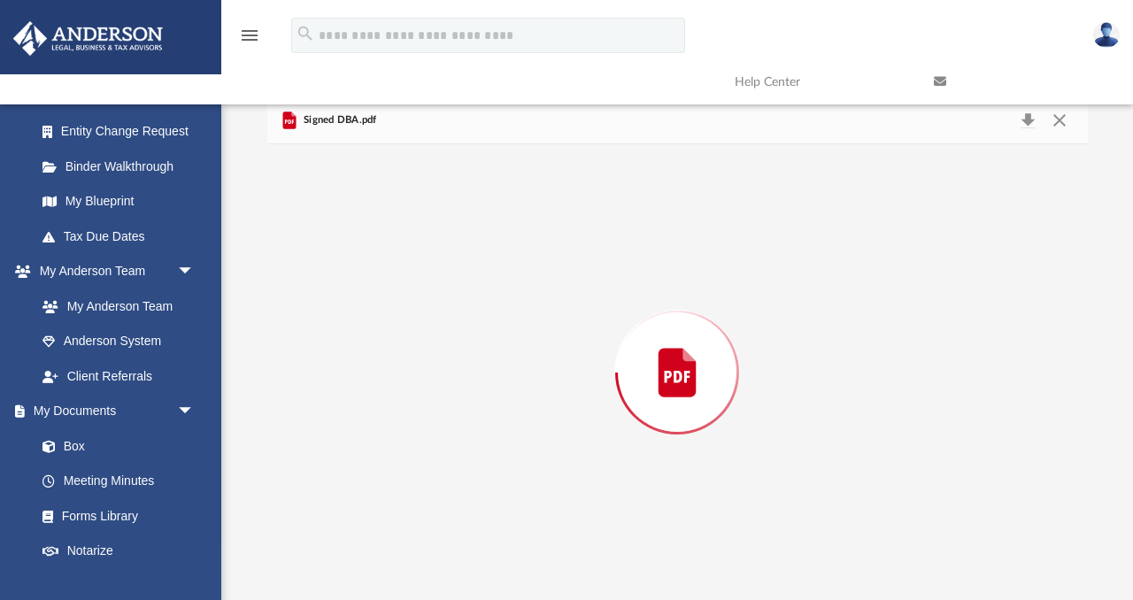
click at [364, 343] on div "Preview" at bounding box center [677, 372] width 820 height 457
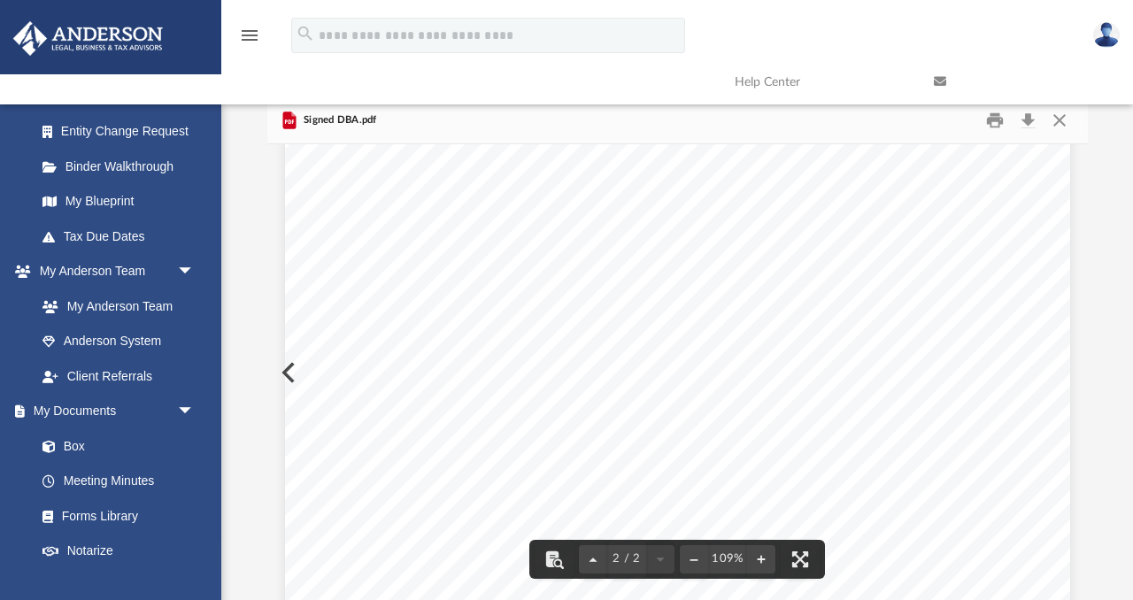
scroll to position [1628, 0]
click at [1060, 117] on button "Close" at bounding box center [1060, 120] width 32 height 27
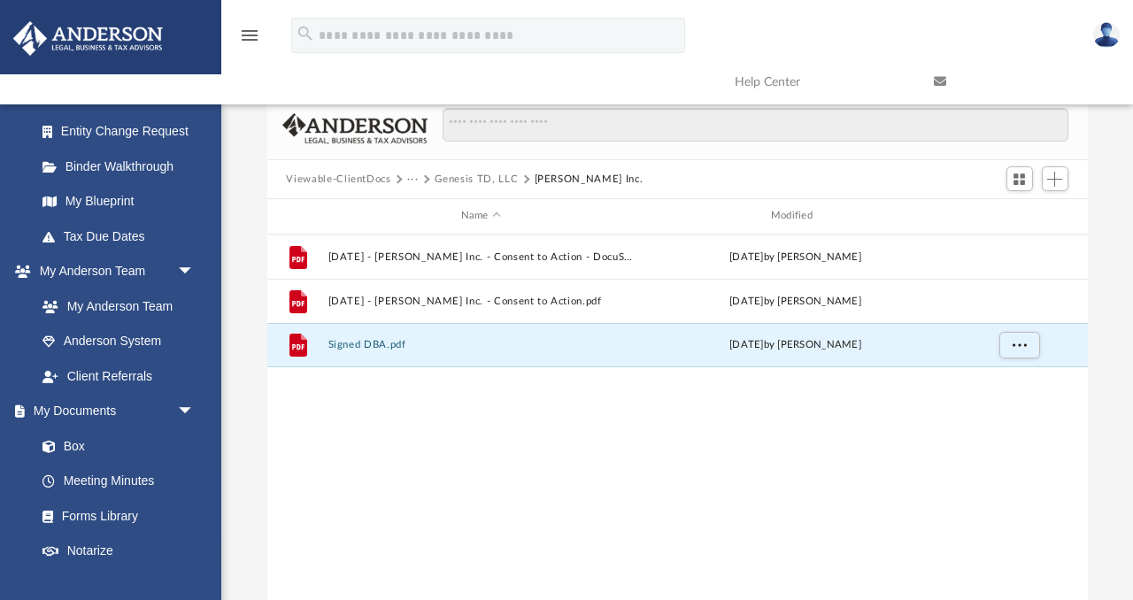
click at [474, 174] on button "Genesis TD, LLC" at bounding box center [476, 180] width 83 height 16
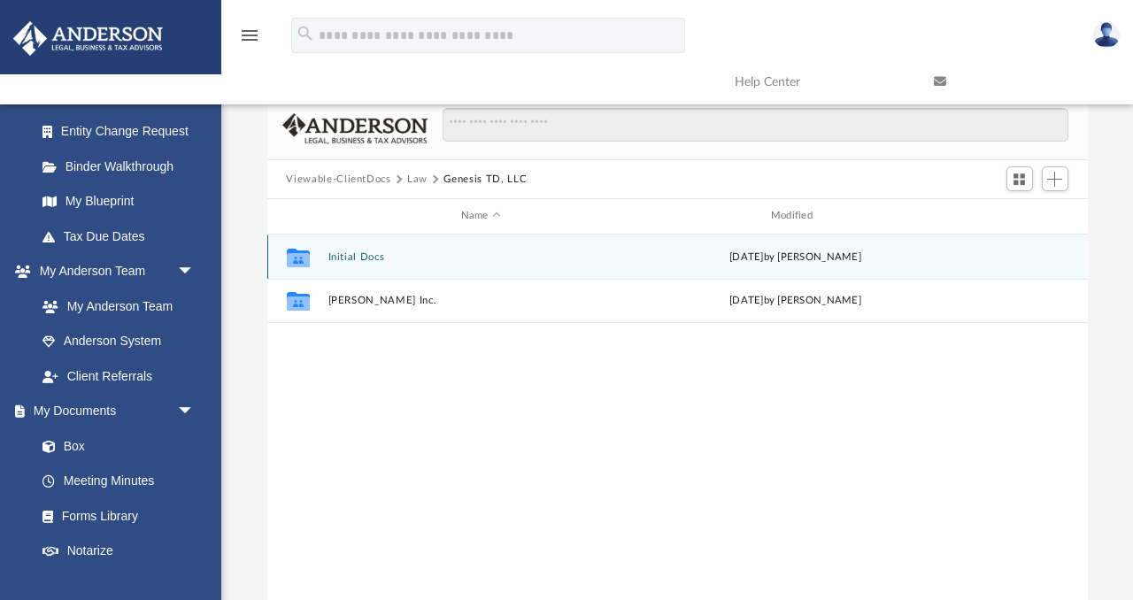
click at [359, 258] on button "Initial Docs" at bounding box center [480, 257] width 306 height 12
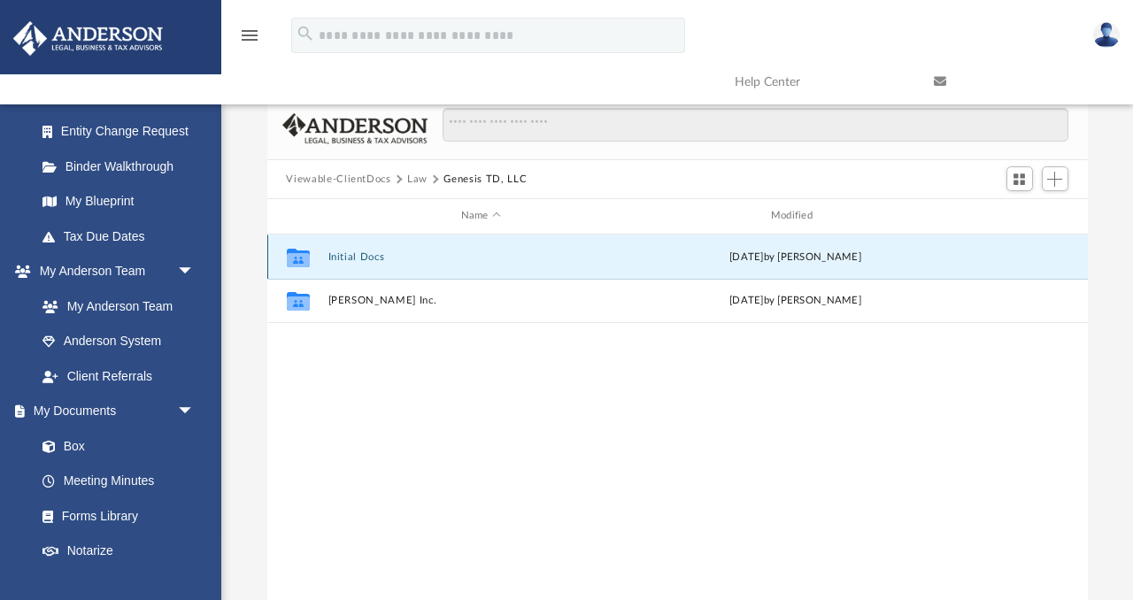
click at [359, 258] on button "Initial Docs" at bounding box center [480, 257] width 306 height 12
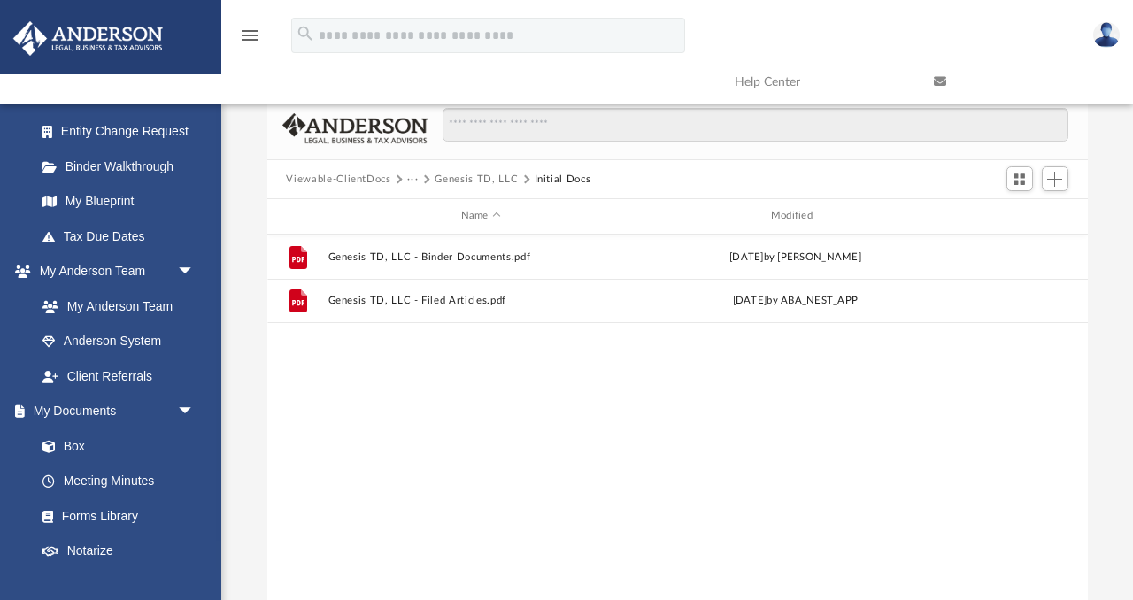
click at [368, 177] on button "Viewable-ClientDocs" at bounding box center [338, 180] width 104 height 16
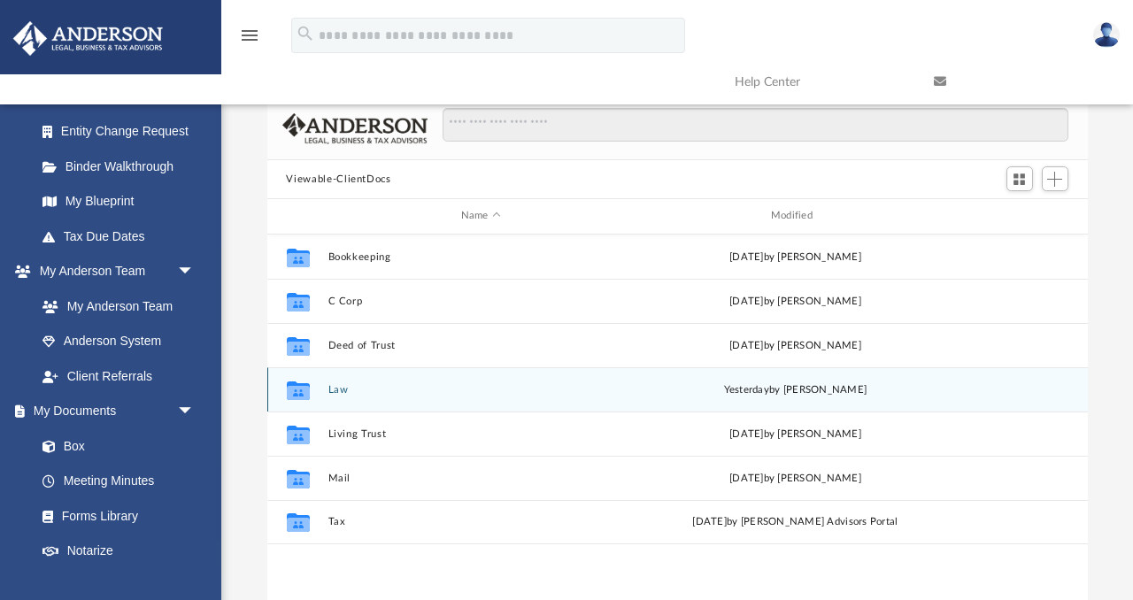
click at [328, 385] on button "Law" at bounding box center [480, 390] width 306 height 12
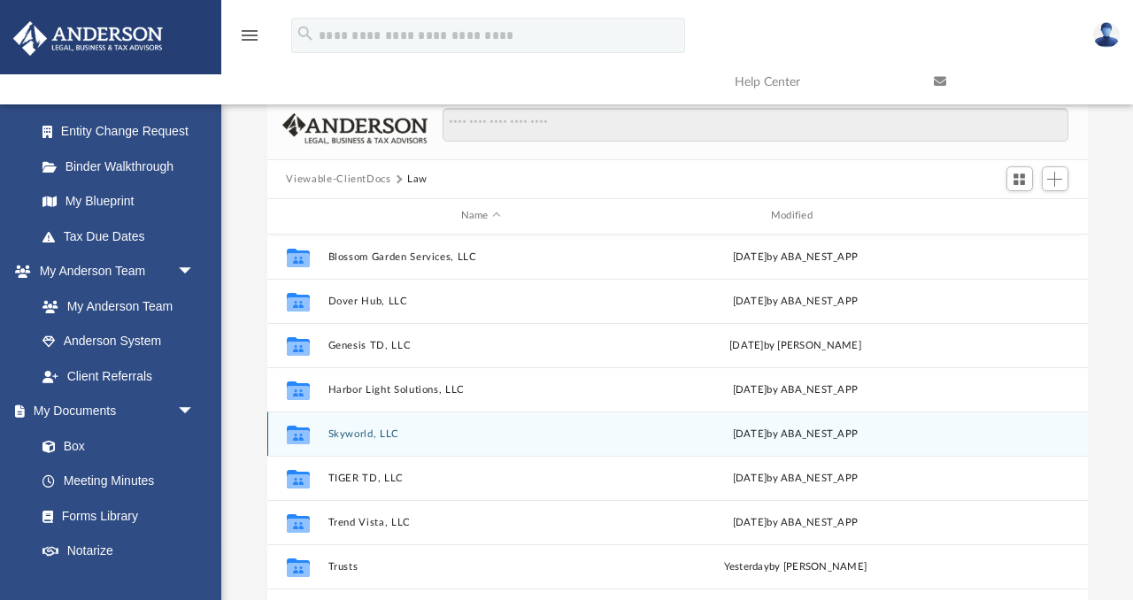
click at [352, 431] on button "Skyworld, LLC" at bounding box center [480, 434] width 306 height 12
